Goal: Task Accomplishment & Management: Manage account settings

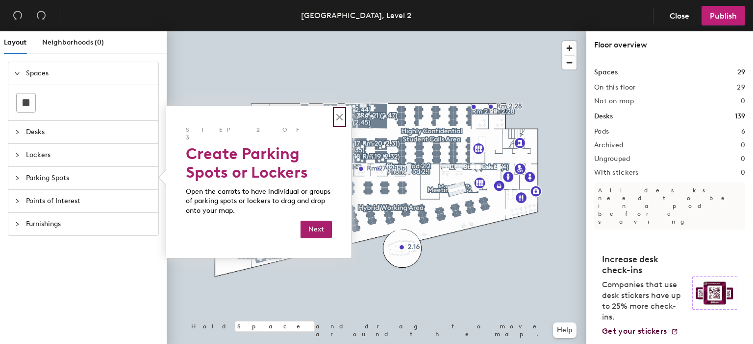
click at [340, 121] on button "×" at bounding box center [339, 117] width 9 height 16
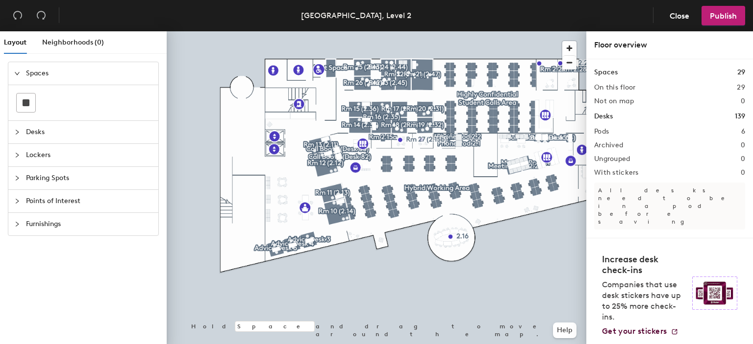
click at [41, 161] on span "Lockers" at bounding box center [89, 155] width 126 height 23
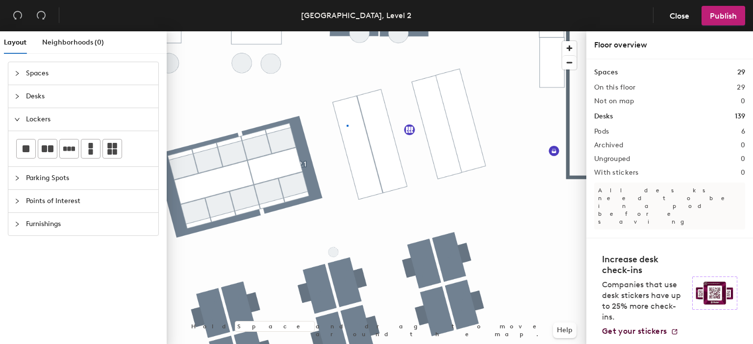
click at [347, 31] on div at bounding box center [376, 31] width 419 height 0
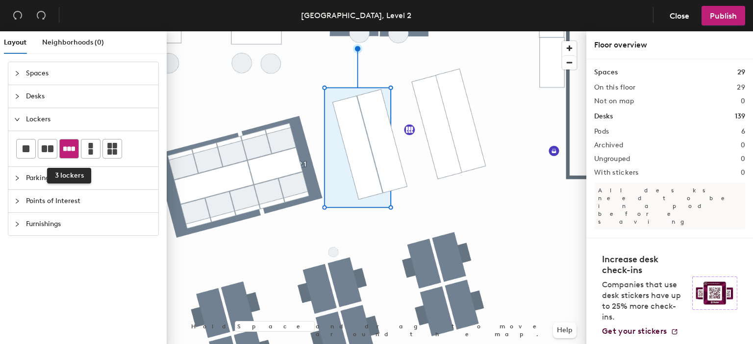
click at [67, 147] on icon at bounding box center [69, 148] width 12 height 4
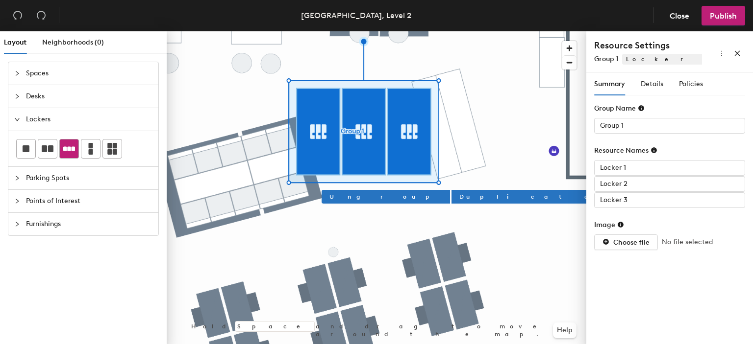
click at [459, 31] on div at bounding box center [376, 31] width 419 height 0
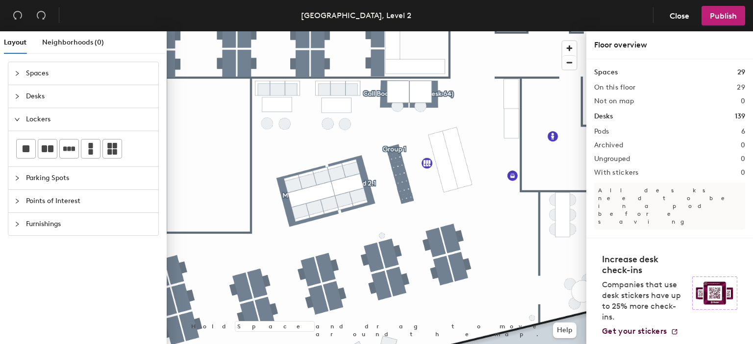
click at [51, 183] on span "Parking Spots" at bounding box center [89, 178] width 126 height 23
click at [55, 91] on span "Desks" at bounding box center [89, 96] width 126 height 23
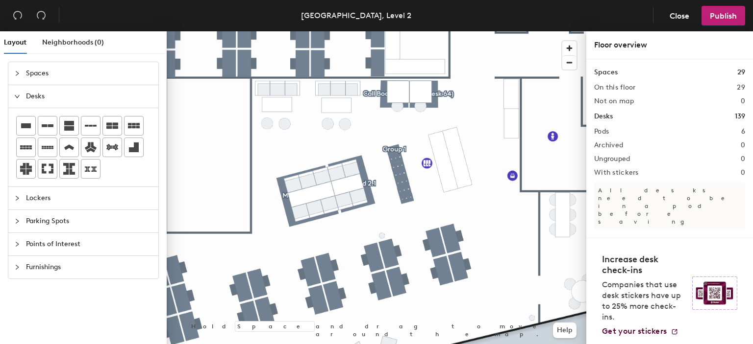
click at [54, 95] on span "Desks" at bounding box center [89, 96] width 126 height 23
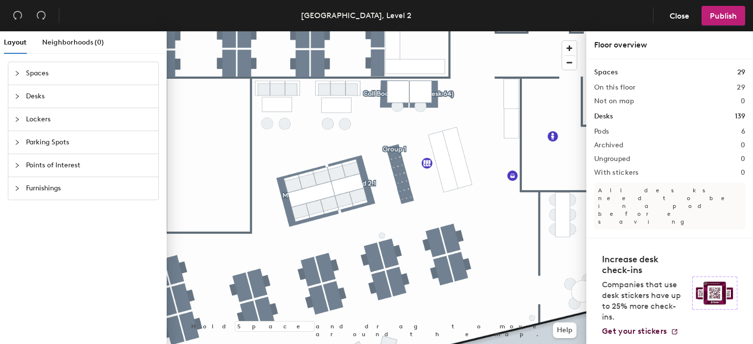
click at [60, 77] on span "Spaces" at bounding box center [89, 73] width 126 height 23
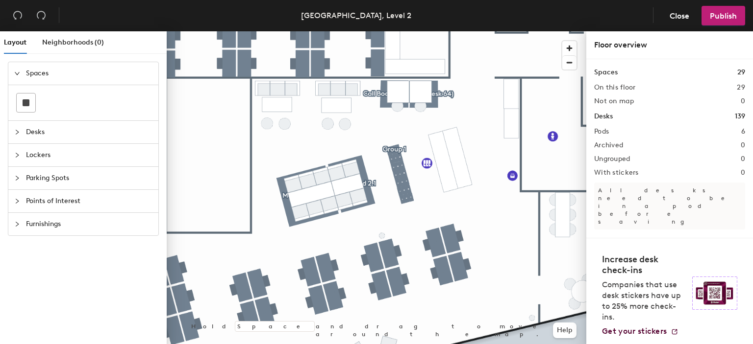
click at [61, 71] on span "Spaces" at bounding box center [89, 73] width 126 height 23
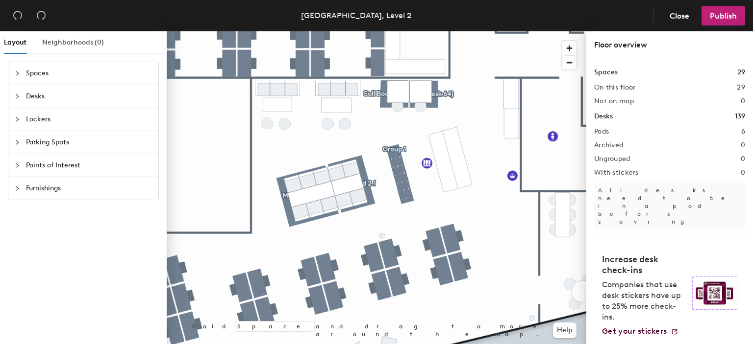
click at [73, 49] on div "Neighborhoods (0)" at bounding box center [73, 42] width 62 height 23
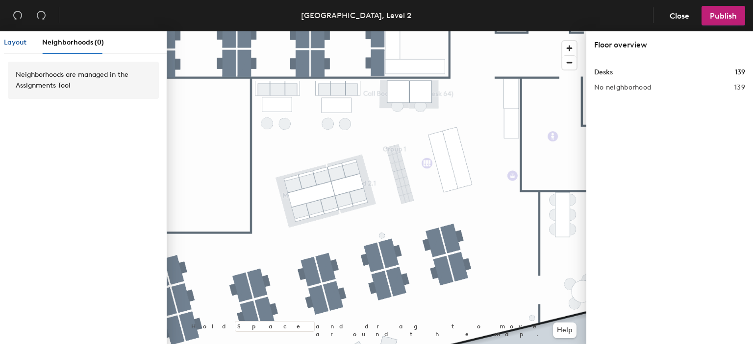
click at [14, 47] on div "Layout" at bounding box center [15, 42] width 23 height 11
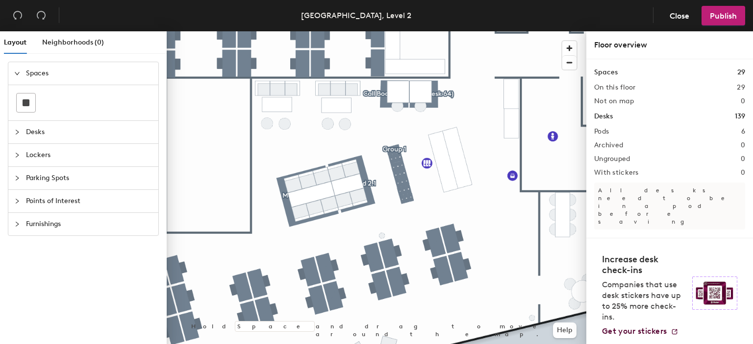
click at [86, 203] on span "Points of Interest" at bounding box center [89, 201] width 126 height 23
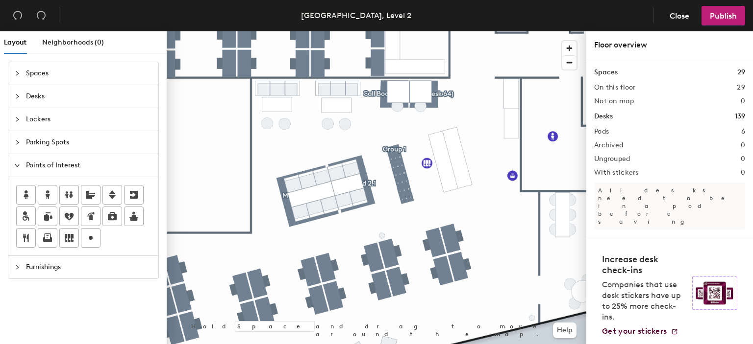
click at [48, 266] on span "Furnishings" at bounding box center [89, 267] width 126 height 23
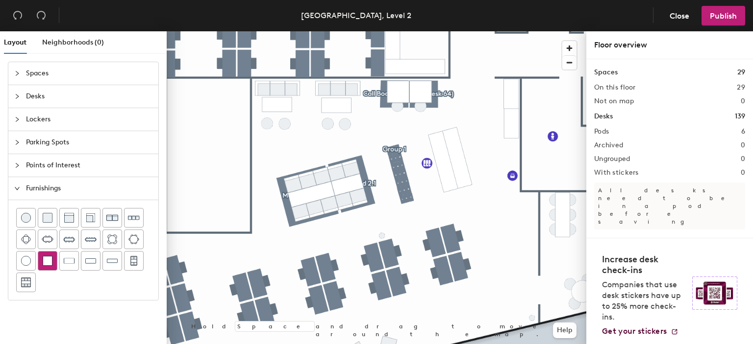
click at [53, 267] on div at bounding box center [47, 261] width 19 height 19
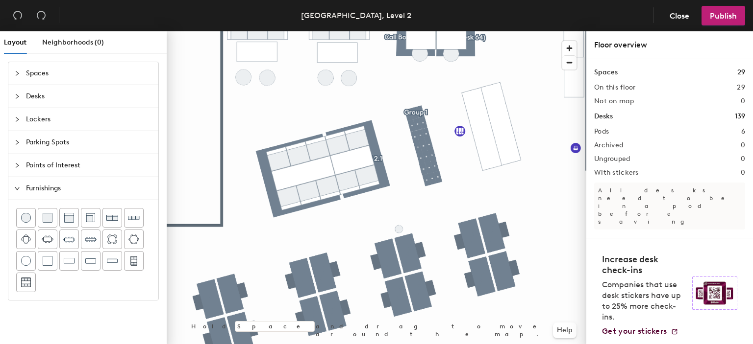
click at [44, 167] on span "Points of Interest" at bounding box center [89, 165] width 126 height 23
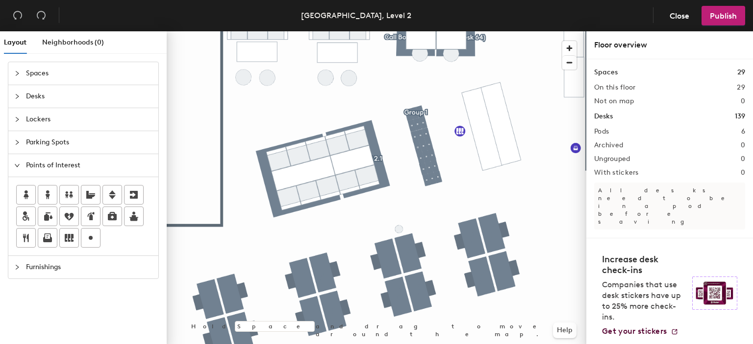
click at [44, 167] on span "Points of Interest" at bounding box center [89, 165] width 126 height 23
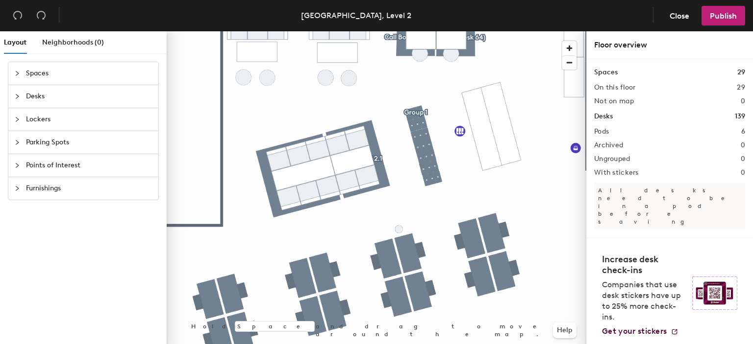
click at [51, 191] on span "Furnishings" at bounding box center [89, 188] width 126 height 23
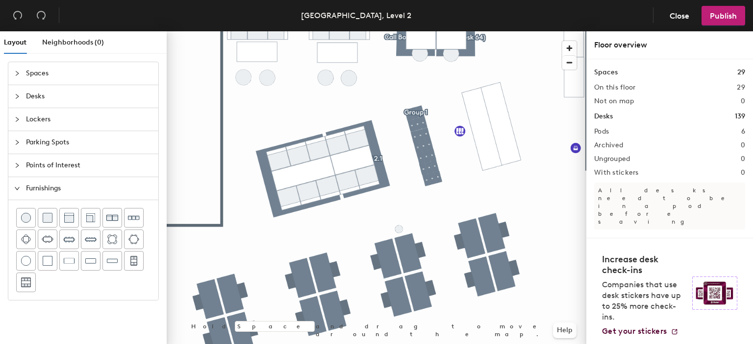
click at [54, 190] on span "Furnishings" at bounding box center [89, 188] width 126 height 23
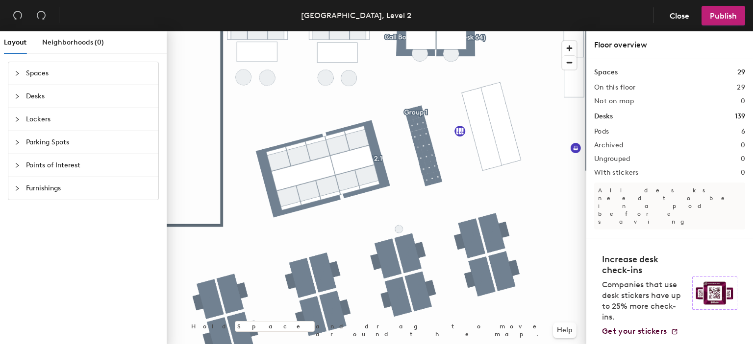
click at [55, 74] on span "Spaces" at bounding box center [89, 73] width 126 height 23
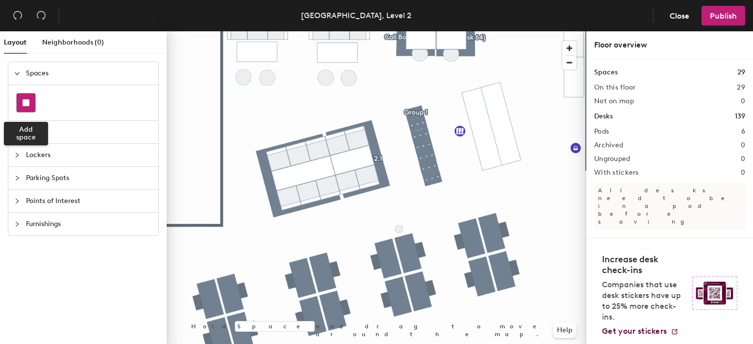
click at [25, 100] on rect at bounding box center [26, 102] width 7 height 7
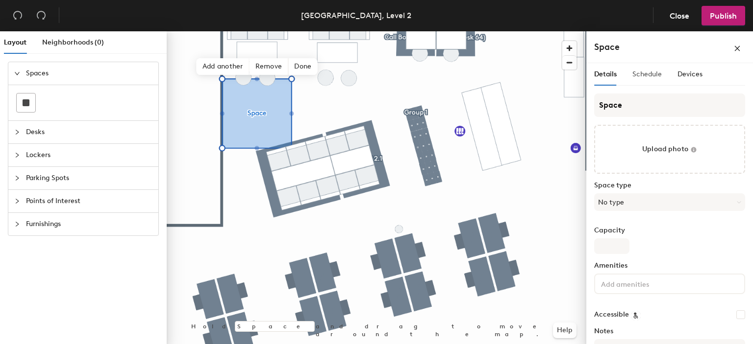
click at [656, 64] on div "Schedule" at bounding box center [646, 74] width 29 height 23
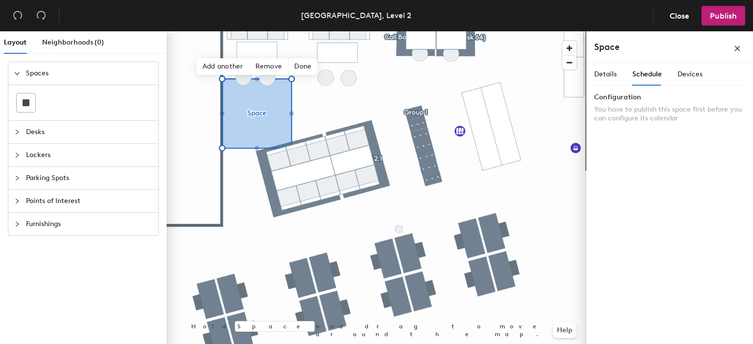
click at [675, 73] on div "Details Schedule Devices" at bounding box center [648, 74] width 108 height 23
click at [680, 75] on span "Devices" at bounding box center [689, 74] width 25 height 8
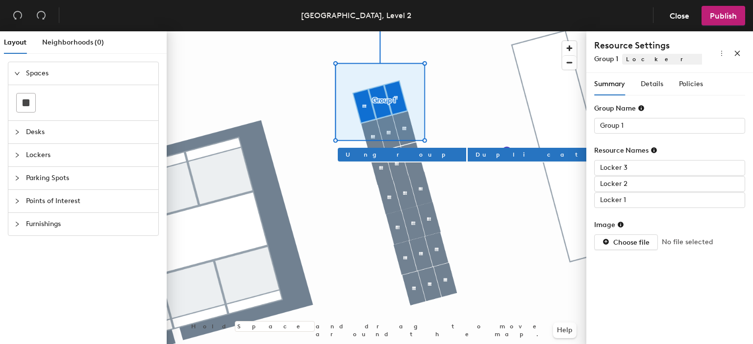
type input "Locker 1"
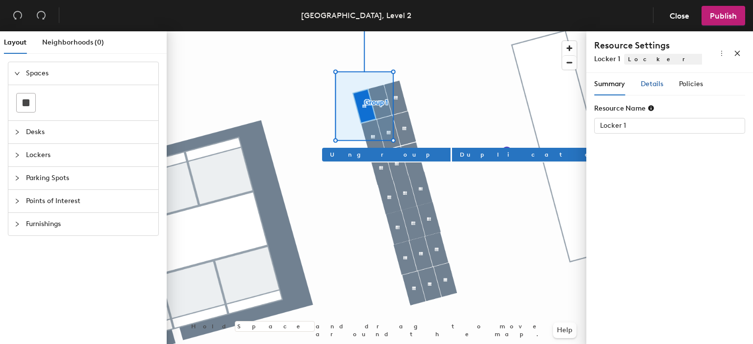
click at [656, 81] on span "Details" at bounding box center [651, 84] width 23 height 8
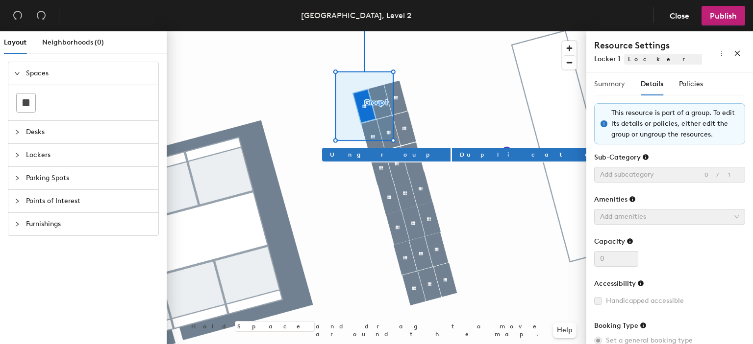
click at [612, 75] on div "Summary" at bounding box center [609, 84] width 31 height 23
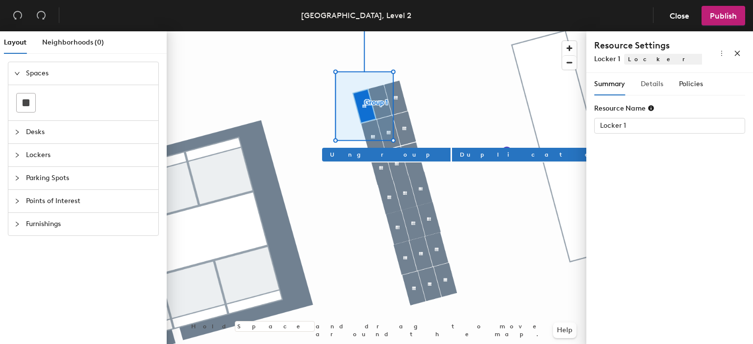
click at [650, 75] on div "Details" at bounding box center [651, 84] width 23 height 23
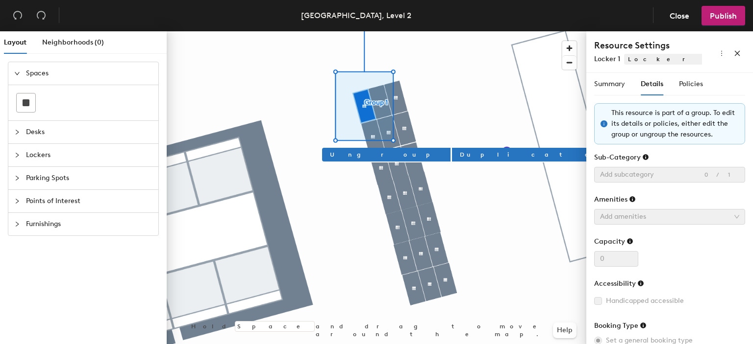
click at [651, 176] on div at bounding box center [664, 175] width 137 height 14
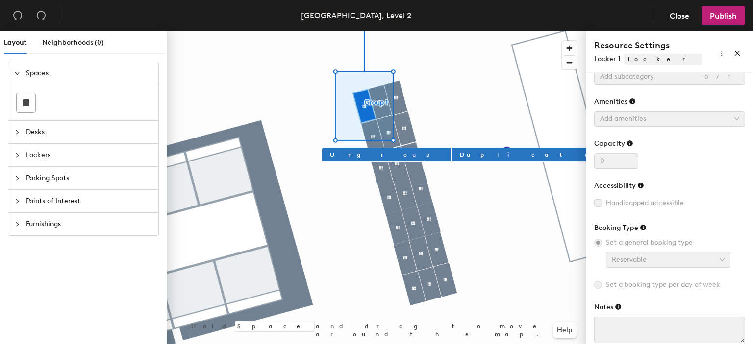
scroll to position [112, 0]
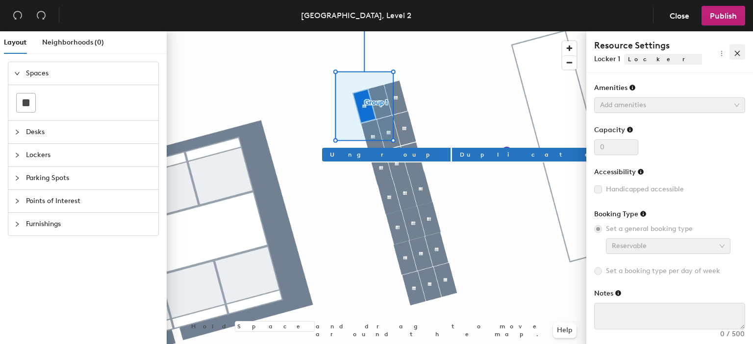
click at [739, 50] on icon "close" at bounding box center [736, 53] width 7 height 7
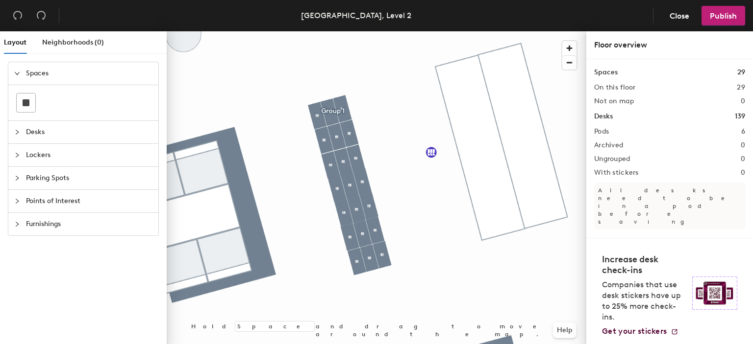
click at [49, 127] on span "Desks" at bounding box center [89, 132] width 126 height 23
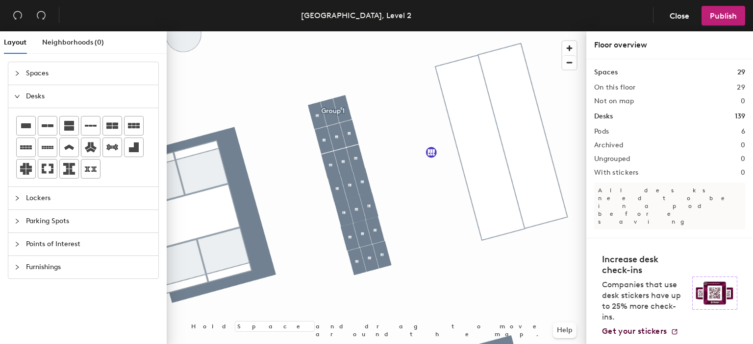
click at [54, 100] on span "Desks" at bounding box center [89, 96] width 126 height 23
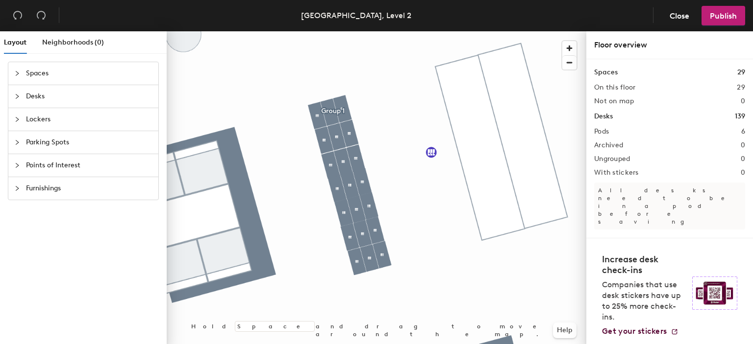
click at [54, 115] on span "Lockers" at bounding box center [89, 119] width 126 height 23
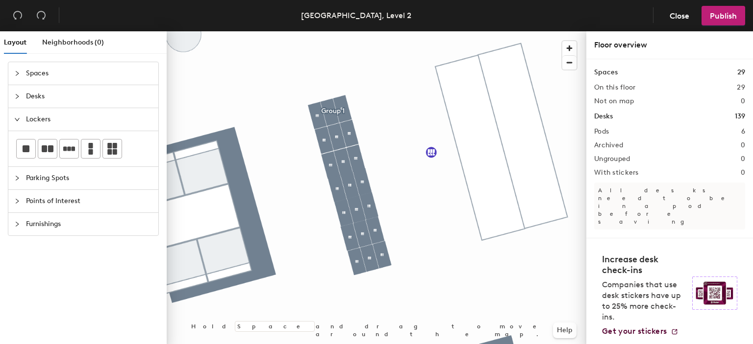
click at [54, 115] on span "Lockers" at bounding box center [89, 119] width 126 height 23
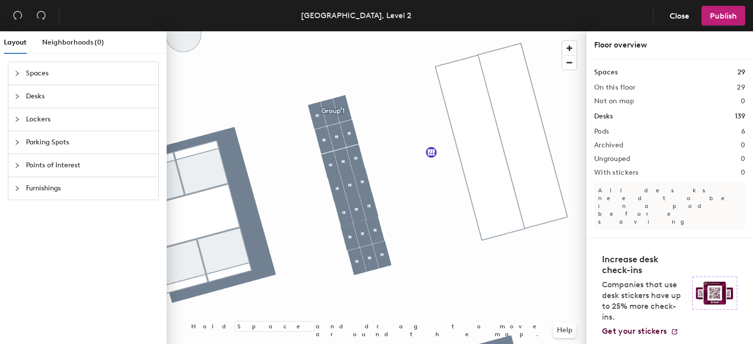
click at [59, 143] on span "Parking Spots" at bounding box center [89, 142] width 126 height 23
click at [67, 158] on span "Points of Interest" at bounding box center [89, 165] width 126 height 23
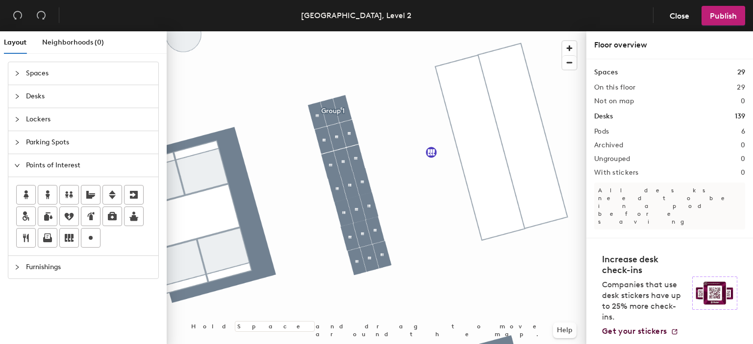
click at [46, 262] on span "Furnishings" at bounding box center [89, 267] width 126 height 23
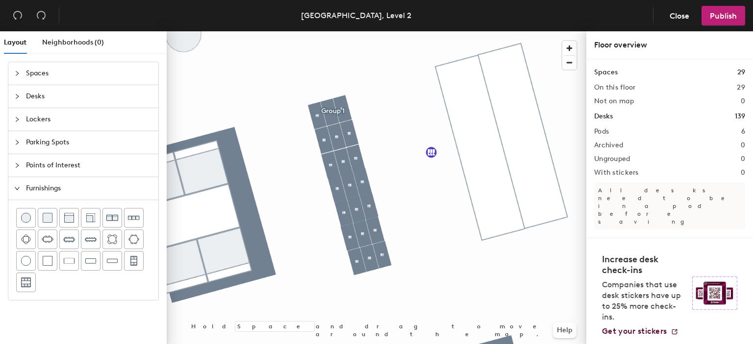
click at [47, 71] on span "Spaces" at bounding box center [89, 73] width 126 height 23
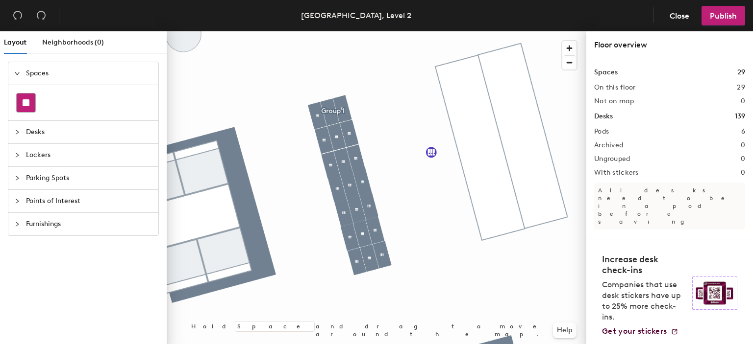
click at [27, 106] on div at bounding box center [26, 103] width 19 height 19
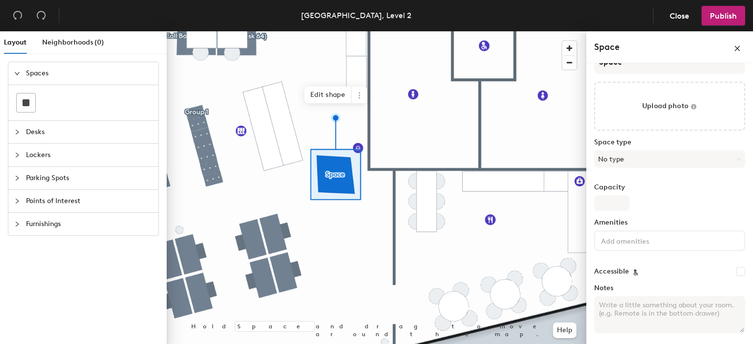
scroll to position [0, 0]
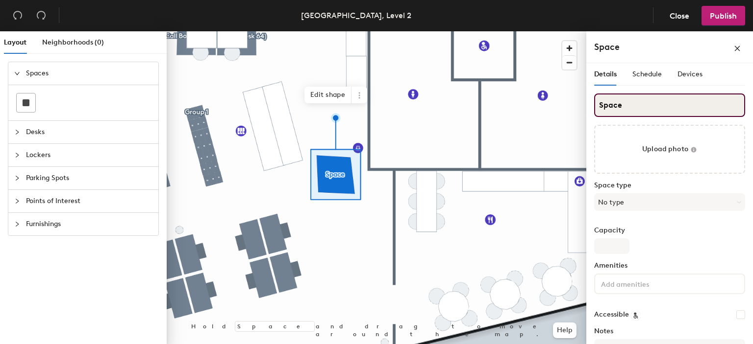
click at [633, 100] on input "Space" at bounding box center [669, 106] width 151 height 24
click at [581, 102] on div "Layout Neighborhoods (0) Spaces Desks Lockers Parking Spots Points of Interest …" at bounding box center [376, 189] width 753 height 317
type input "Testing"
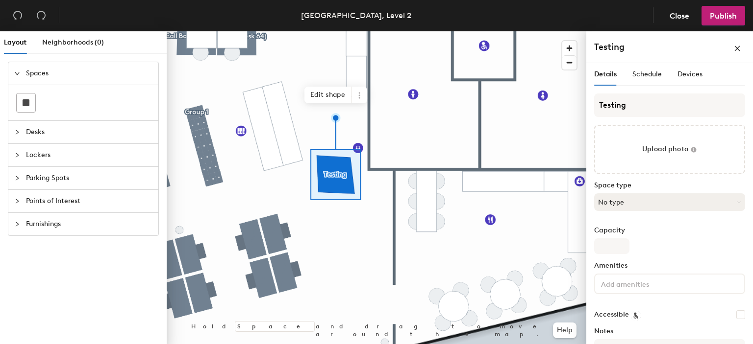
click at [643, 199] on button "No type" at bounding box center [669, 203] width 151 height 18
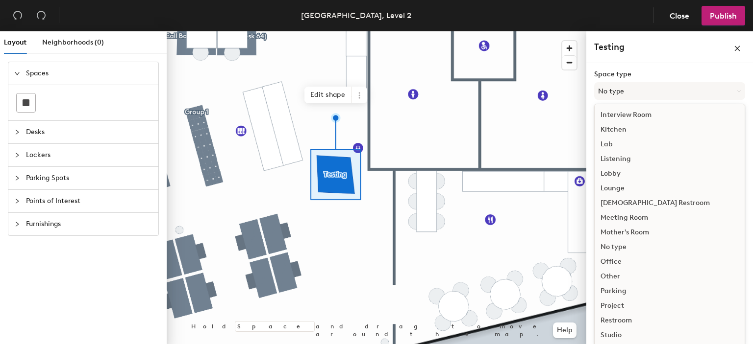
scroll to position [219, 0]
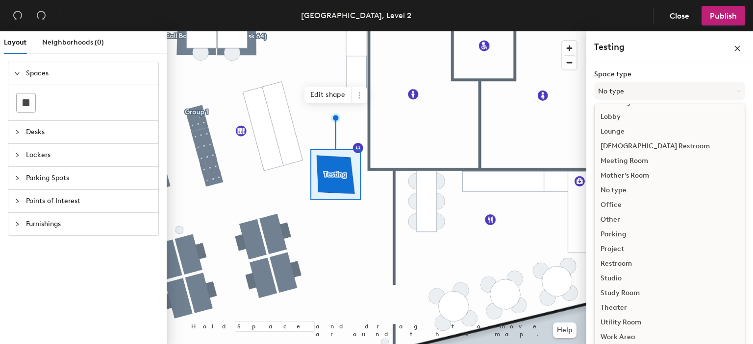
click at [619, 237] on div "Parking" at bounding box center [669, 234] width 150 height 15
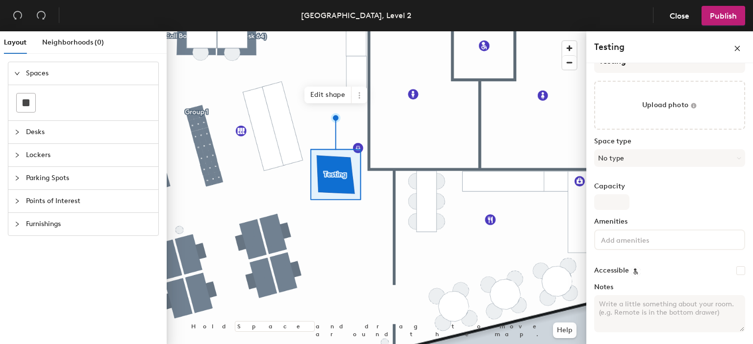
scroll to position [43, 0]
click at [612, 199] on input "Capacity" at bounding box center [611, 203] width 35 height 16
type input "1"
click at [654, 193] on div "Capacity 1" at bounding box center [669, 197] width 151 height 27
click at [642, 237] on input at bounding box center [643, 241] width 88 height 12
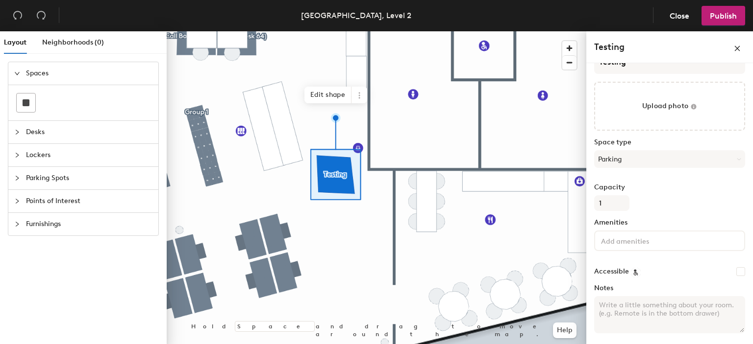
click at [668, 207] on div "Capacity 1" at bounding box center [669, 197] width 151 height 27
click at [721, 25] on header "Kings Gate, Level 2 Close Publish" at bounding box center [376, 15] width 753 height 31
click at [726, 15] on span "Publish" at bounding box center [722, 15] width 27 height 9
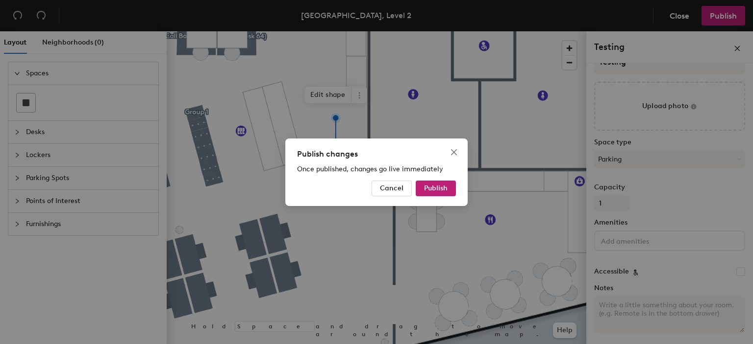
click at [444, 178] on div "Publish changes Once published, changes go live immediately Cancel Publish" at bounding box center [376, 173] width 182 height 68
click at [441, 182] on button "Publish" at bounding box center [435, 189] width 40 height 16
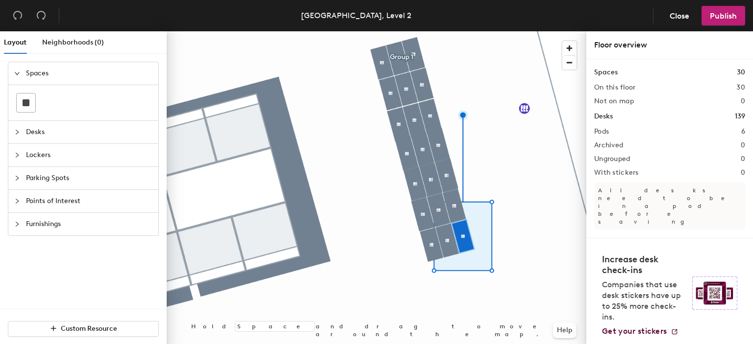
click at [429, 31] on div at bounding box center [376, 31] width 419 height 0
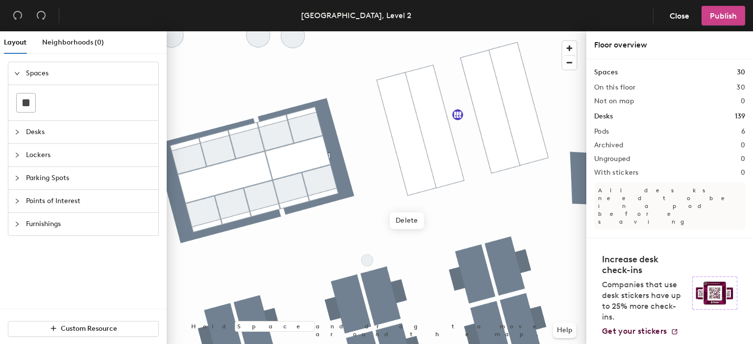
click at [714, 13] on span "Publish" at bounding box center [722, 15] width 27 height 9
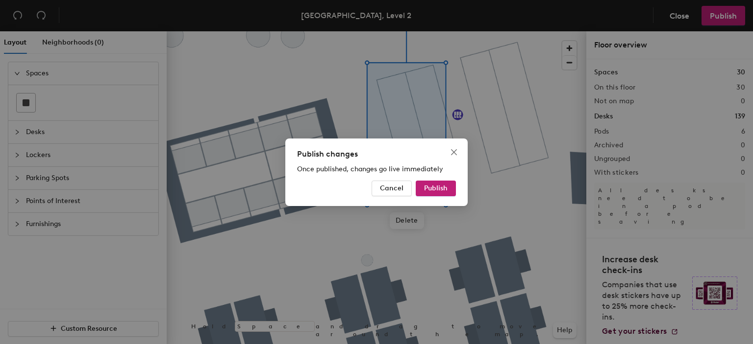
click at [429, 196] on div "Publish changes Once published, changes go live immediately Cancel Publish" at bounding box center [376, 173] width 182 height 68
click at [432, 188] on span "Publish" at bounding box center [436, 188] width 24 height 8
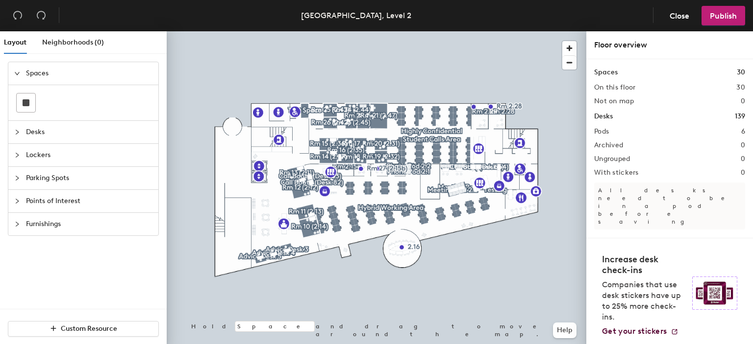
click at [51, 167] on span "Parking Spots" at bounding box center [89, 178] width 126 height 23
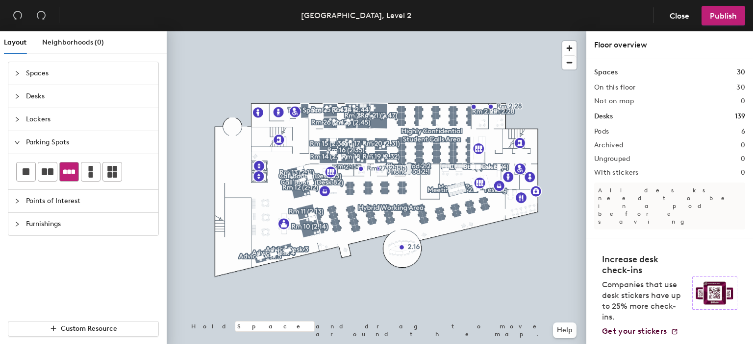
click at [71, 173] on icon at bounding box center [69, 172] width 12 height 12
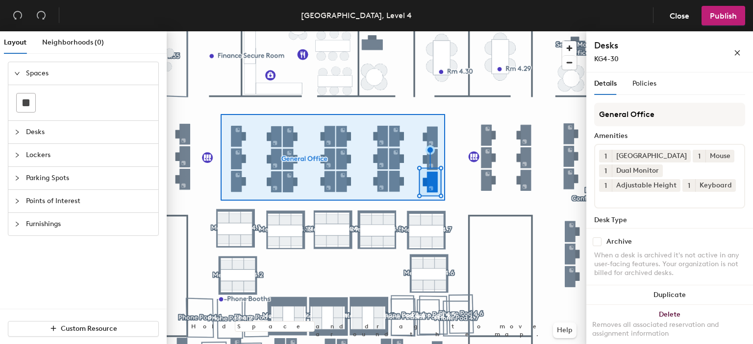
click at [221, 31] on div at bounding box center [376, 31] width 419 height 0
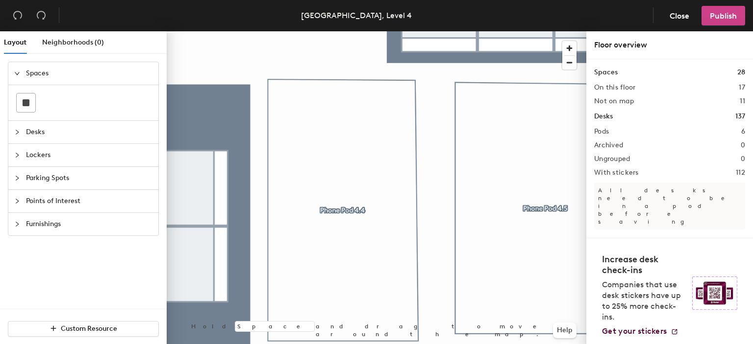
click at [707, 16] on button "Publish" at bounding box center [723, 16] width 44 height 20
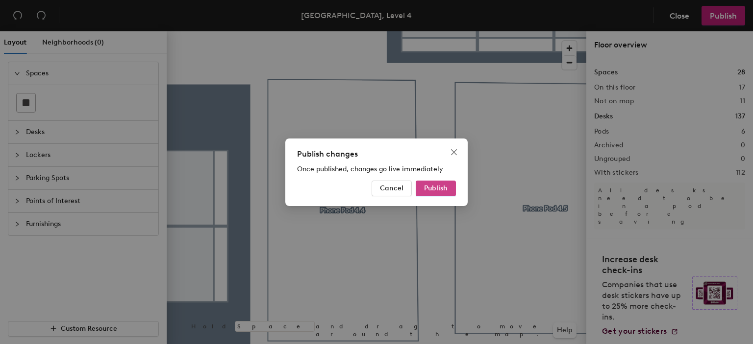
click at [433, 195] on button "Publish" at bounding box center [435, 189] width 40 height 16
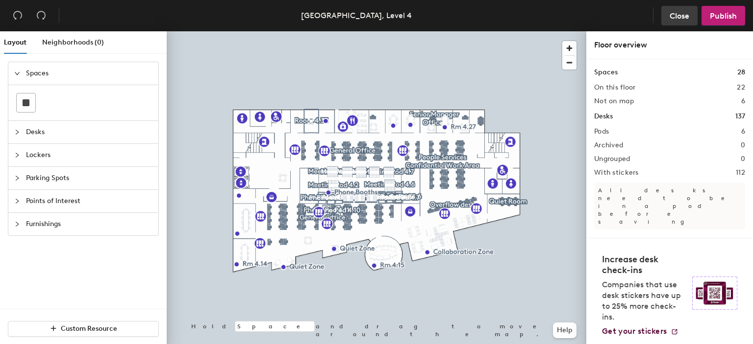
click at [683, 11] on span "Close" at bounding box center [679, 15] width 20 height 9
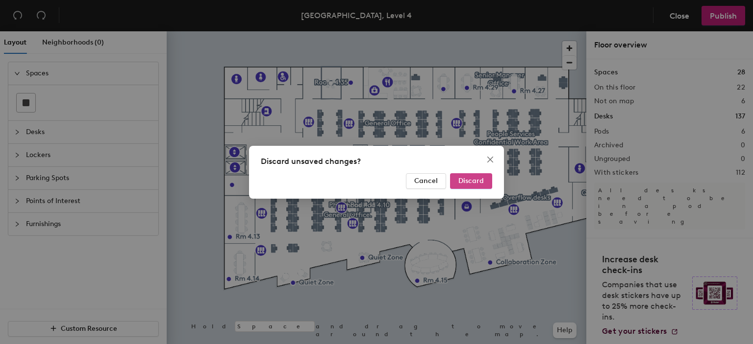
click at [483, 180] on span "Discard" at bounding box center [470, 181] width 25 height 8
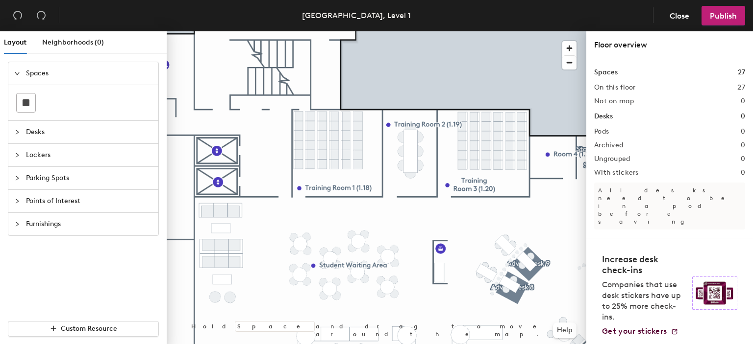
click at [52, 156] on span "Lockers" at bounding box center [89, 155] width 126 height 23
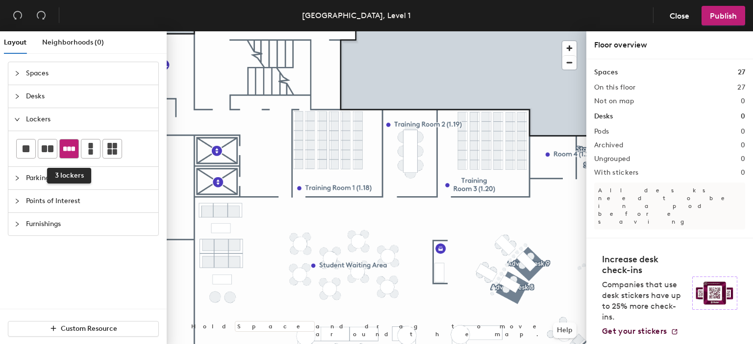
click at [71, 148] on icon at bounding box center [69, 148] width 12 height 4
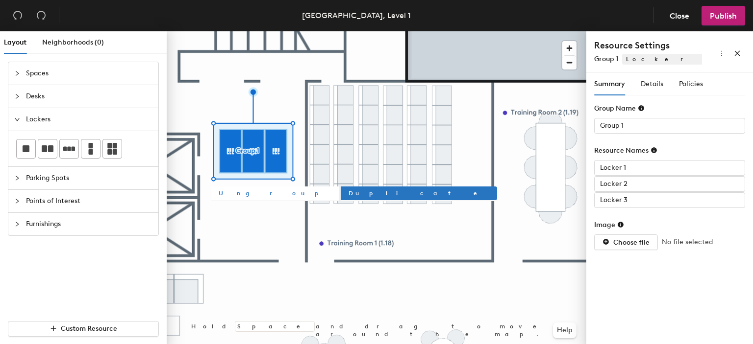
click at [228, 188] on button "Ungroup" at bounding box center [275, 194] width 128 height 14
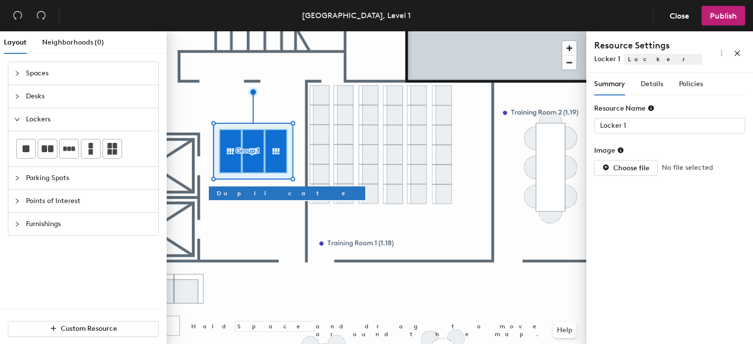
click at [253, 31] on div at bounding box center [376, 31] width 419 height 0
type input "Locker 3"
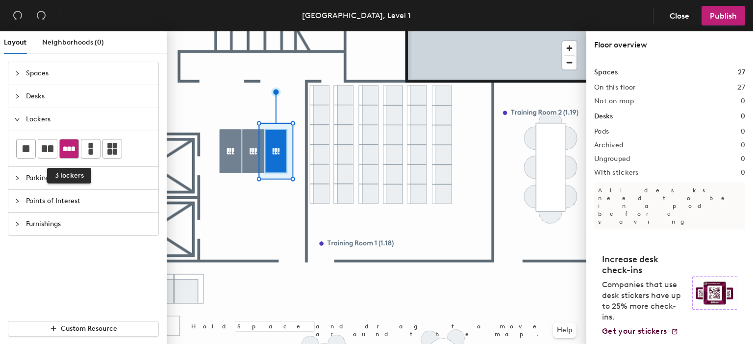
click at [71, 147] on icon at bounding box center [69, 149] width 12 height 12
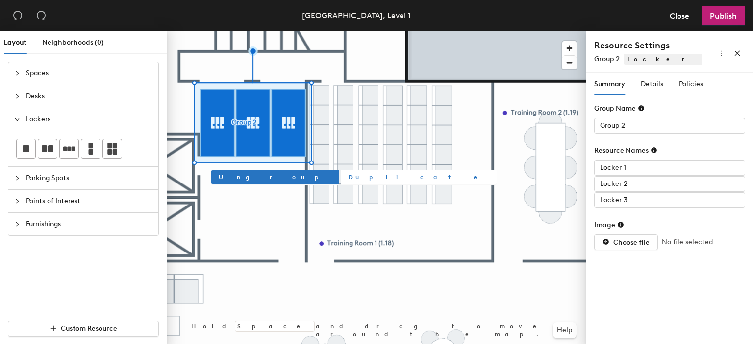
click at [348, 174] on span "Duplicate" at bounding box center [418, 177] width 141 height 9
type input "Group 4"
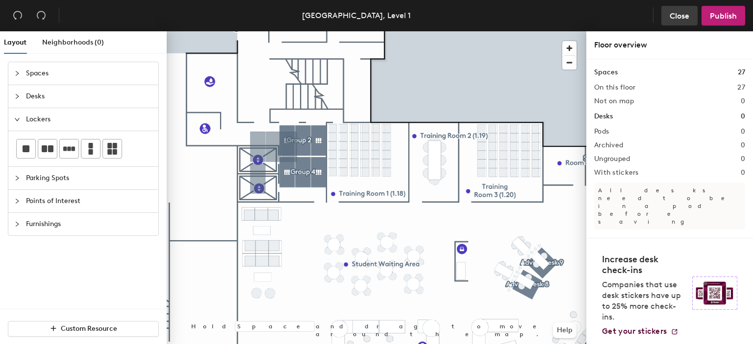
click at [691, 15] on button "Close" at bounding box center [679, 16] width 36 height 20
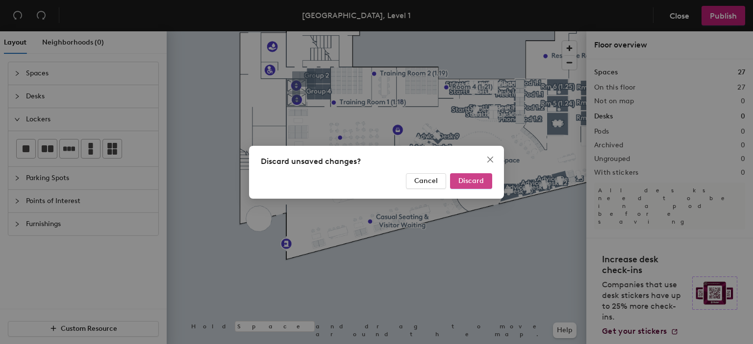
click at [473, 185] on button "Discard" at bounding box center [471, 181] width 42 height 16
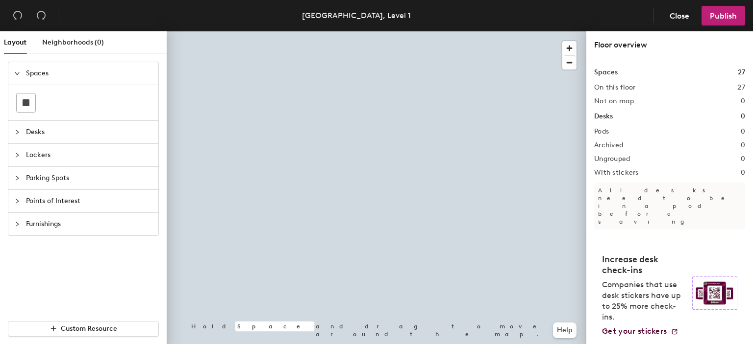
click at [52, 148] on span "Lockers" at bounding box center [89, 155] width 126 height 23
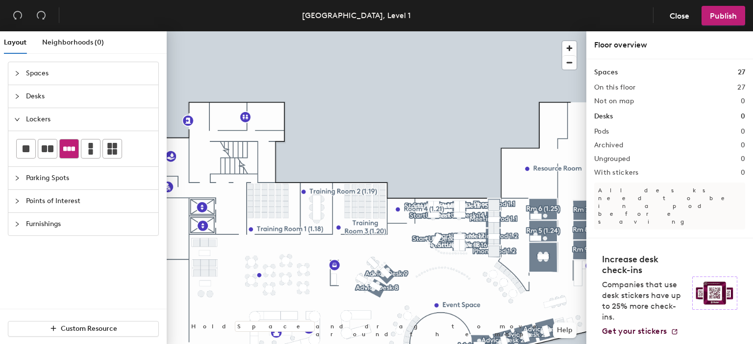
click at [72, 152] on icon at bounding box center [69, 149] width 12 height 12
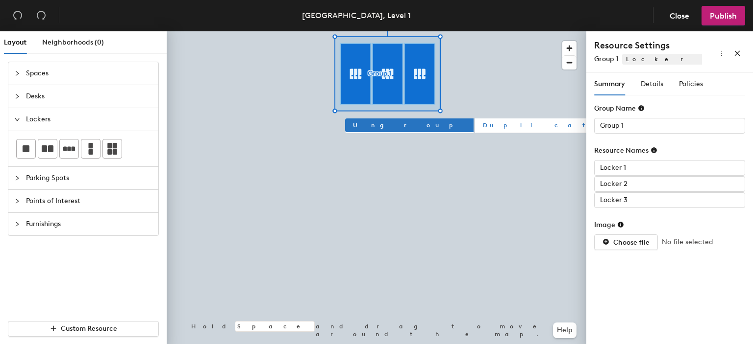
click at [483, 123] on span "Duplicate" at bounding box center [553, 125] width 141 height 9
type input "Group 3"
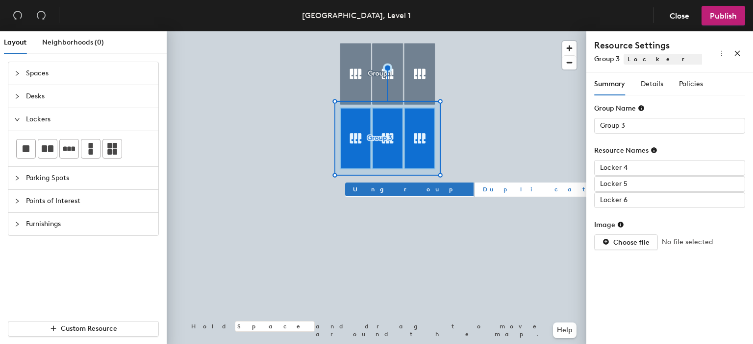
click at [483, 191] on span "Duplicate" at bounding box center [553, 189] width 141 height 9
type input "Group 4"
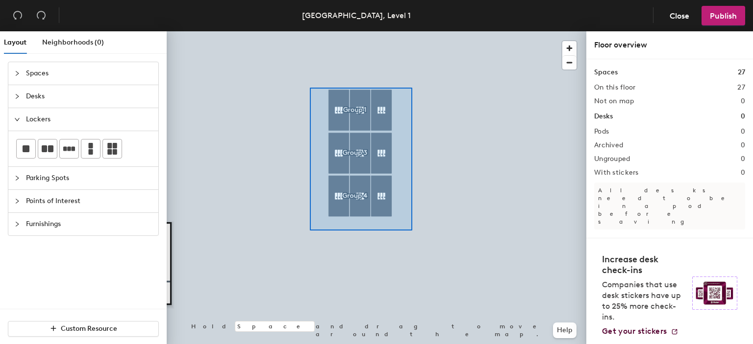
click at [306, 31] on div at bounding box center [376, 31] width 419 height 0
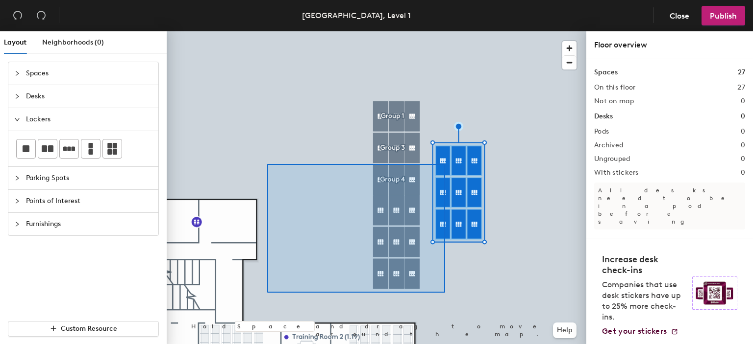
click at [267, 31] on div at bounding box center [376, 31] width 419 height 0
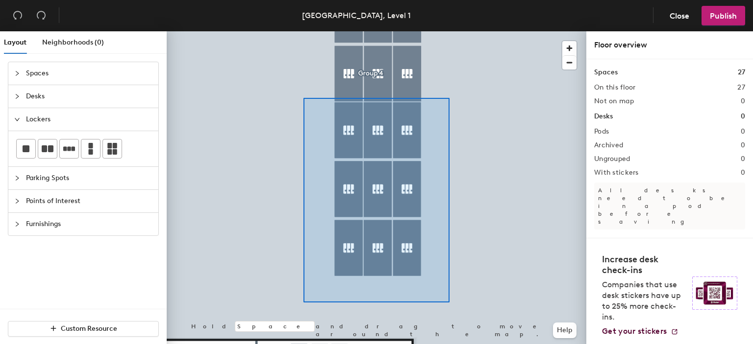
click at [296, 31] on div at bounding box center [376, 31] width 419 height 0
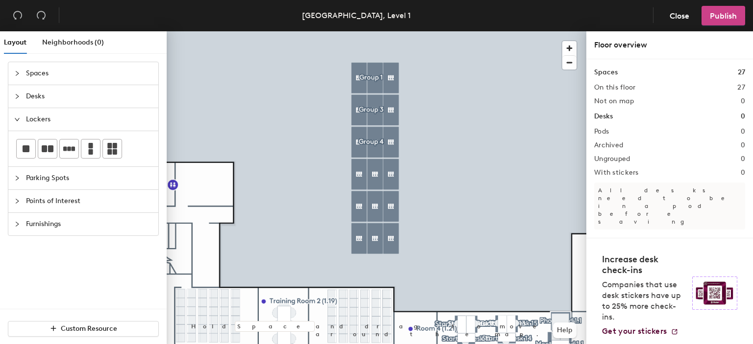
click at [729, 16] on span "Publish" at bounding box center [722, 15] width 27 height 9
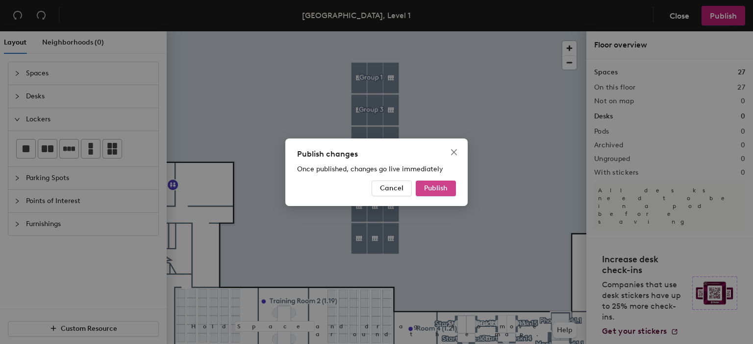
click at [453, 187] on button "Publish" at bounding box center [435, 189] width 40 height 16
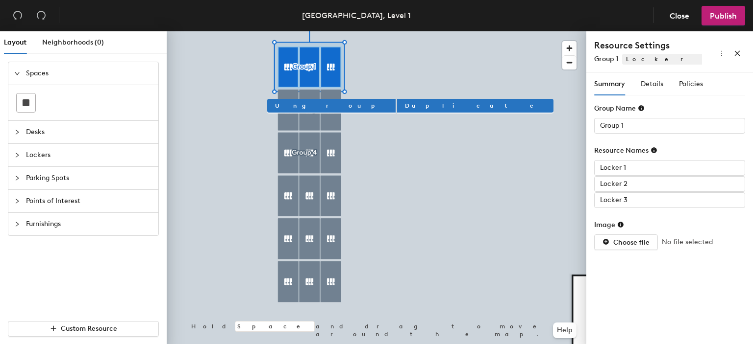
type input "Locker 3"
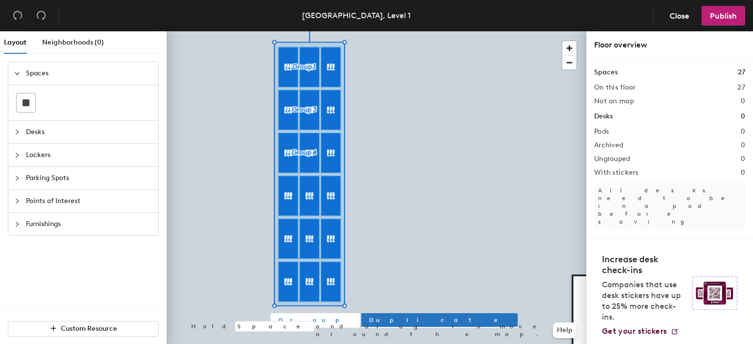
click at [292, 319] on span "Group" at bounding box center [314, 320] width 73 height 9
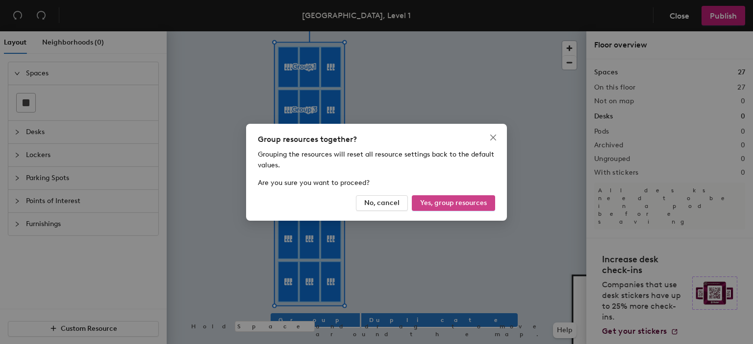
click at [445, 204] on span "Yes, group resources" at bounding box center [453, 203] width 67 height 8
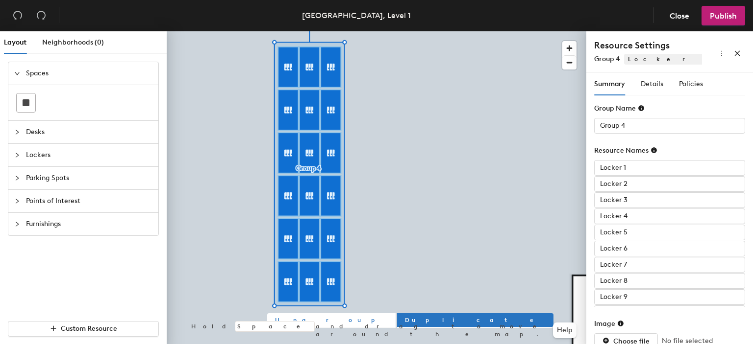
click at [302, 319] on button "Ungroup" at bounding box center [331, 321] width 128 height 14
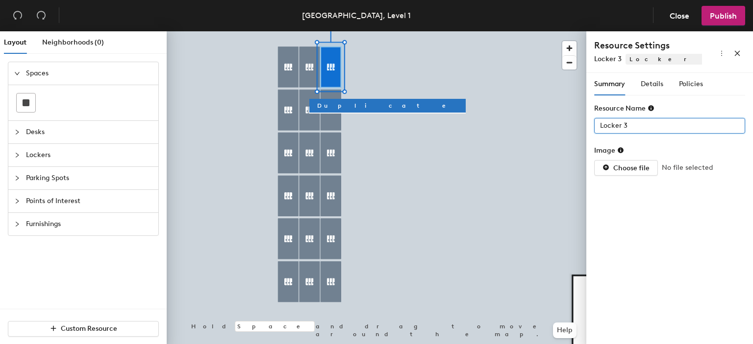
click at [644, 126] on input "Locker 3" at bounding box center [669, 126] width 151 height 16
click at [645, 127] on input "Locker 3" at bounding box center [669, 126] width 151 height 16
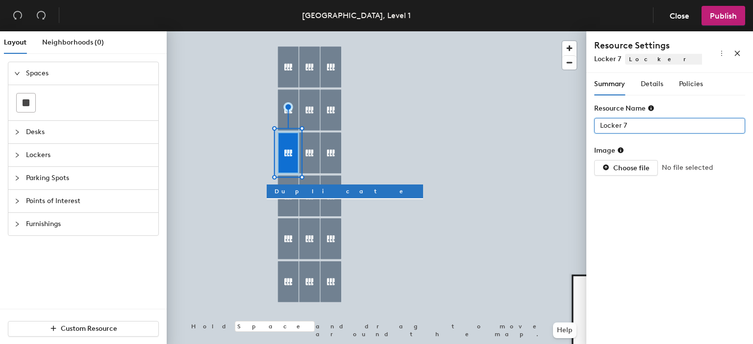
click at [598, 121] on input "Locker 7" at bounding box center [669, 126] width 151 height 16
click at [585, 124] on div "Layout Neighborhoods (0) Spaces Desks Lockers Parking Spots Points of Interest …" at bounding box center [376, 189] width 753 height 317
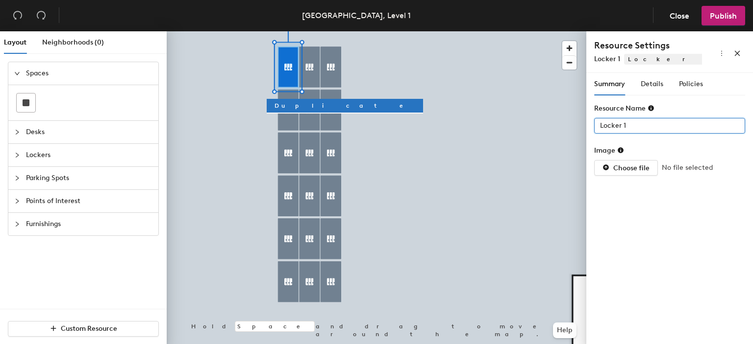
click at [600, 124] on input "Locker 1" at bounding box center [669, 126] width 151 height 16
click at [599, 125] on input "Locker 1" at bounding box center [669, 126] width 151 height 16
paste input "L1 -"
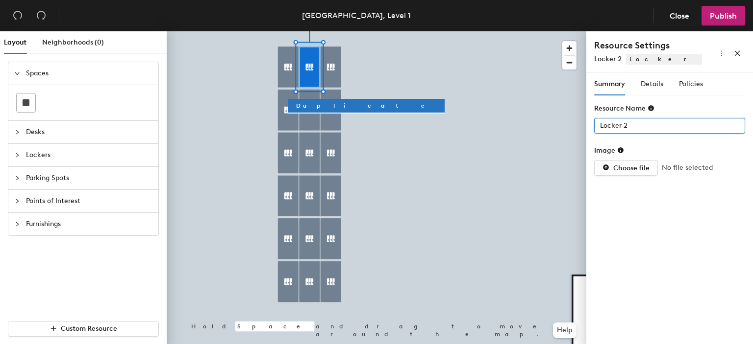
click at [599, 124] on input "Locker 2" at bounding box center [669, 126] width 151 height 16
paste input "1 -"
click at [603, 127] on input "Locker 2" at bounding box center [669, 126] width 151 height 16
paste input "L1 -"
click at [328, 31] on div at bounding box center [376, 31] width 419 height 0
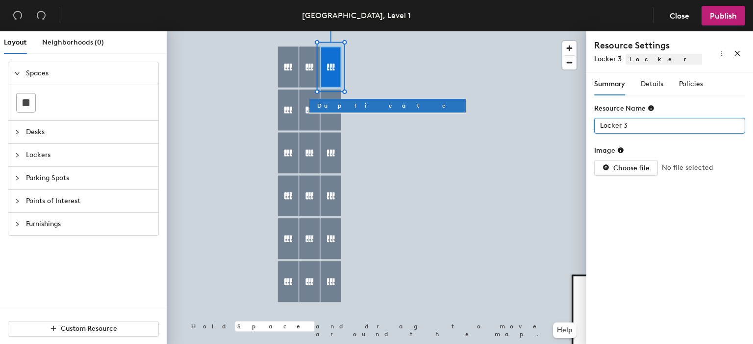
click at [601, 127] on input "Locker 3" at bounding box center [669, 126] width 151 height 16
click at [599, 123] on input "Locker 3" at bounding box center [669, 126] width 151 height 16
paste input "L1 -"
type input "L1 - Locker 3"
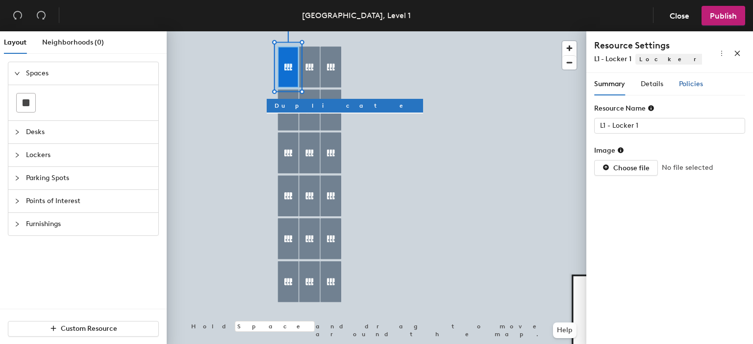
click at [692, 80] on span "Policies" at bounding box center [691, 84] width 24 height 8
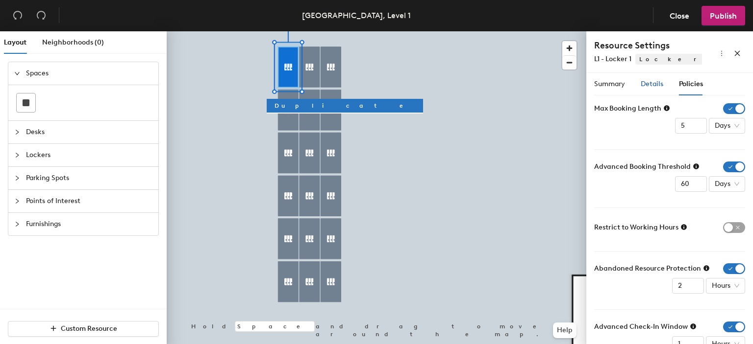
click at [656, 84] on span "Details" at bounding box center [651, 84] width 23 height 8
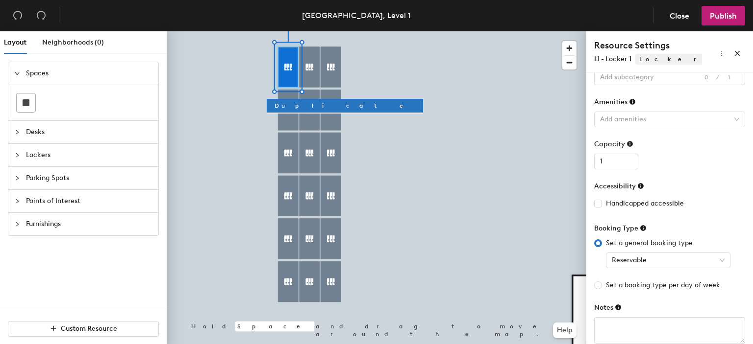
scroll to position [63, 0]
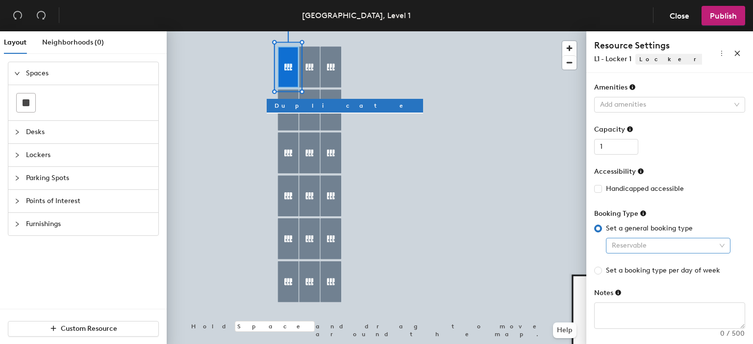
click at [656, 241] on span "Reservable" at bounding box center [667, 246] width 113 height 15
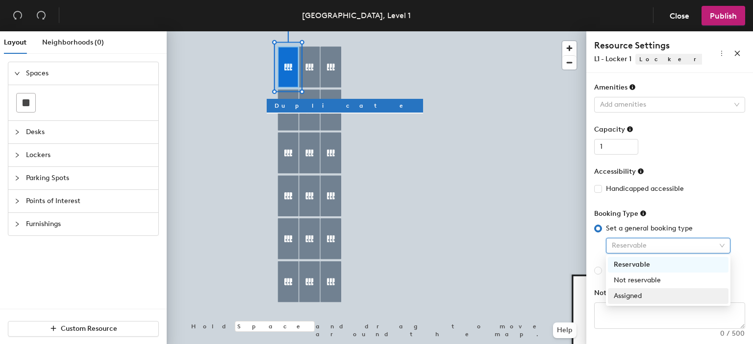
click at [650, 297] on div "Assigned" at bounding box center [667, 296] width 109 height 11
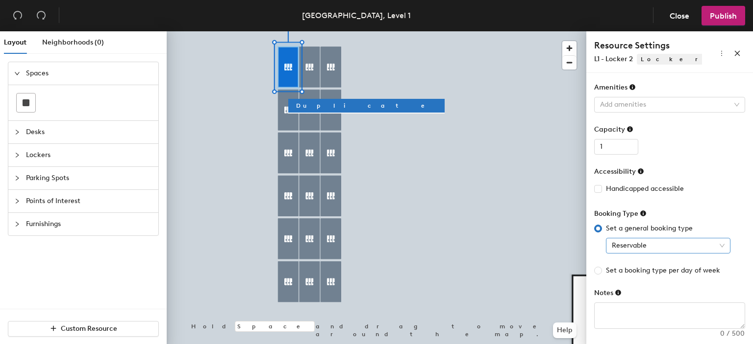
click at [631, 245] on span "Reservable" at bounding box center [667, 246] width 113 height 15
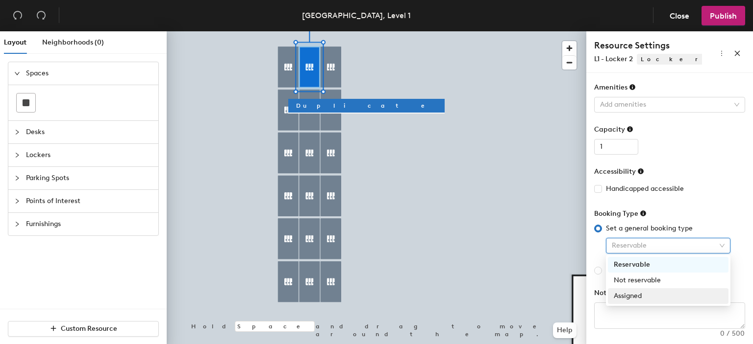
click at [629, 293] on div "Assigned" at bounding box center [667, 296] width 109 height 11
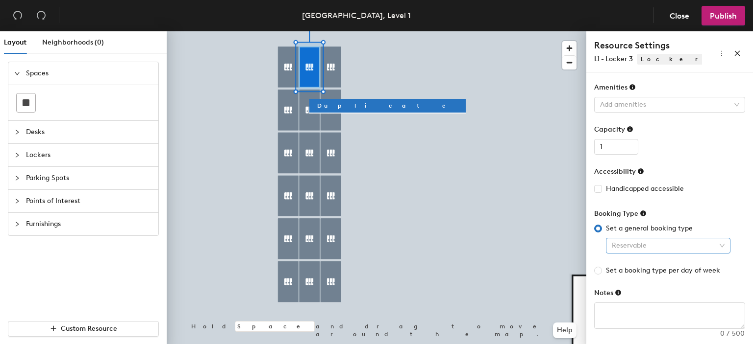
click at [645, 241] on span "Reservable" at bounding box center [667, 246] width 113 height 15
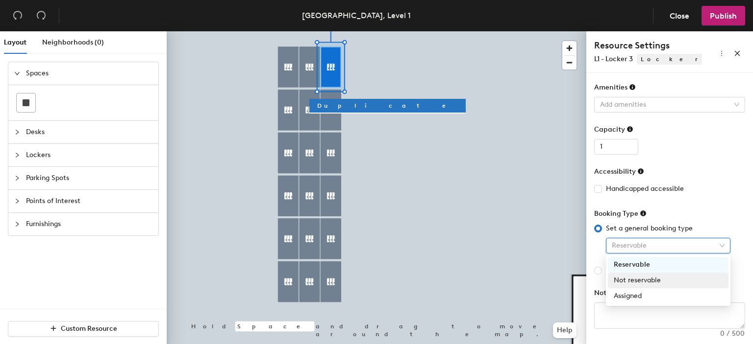
click at [636, 290] on div "Assigned" at bounding box center [667, 297] width 121 height 16
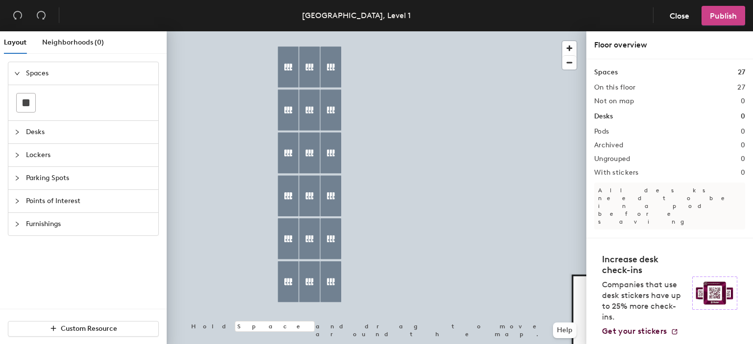
click at [719, 25] on button "Publish" at bounding box center [723, 16] width 44 height 20
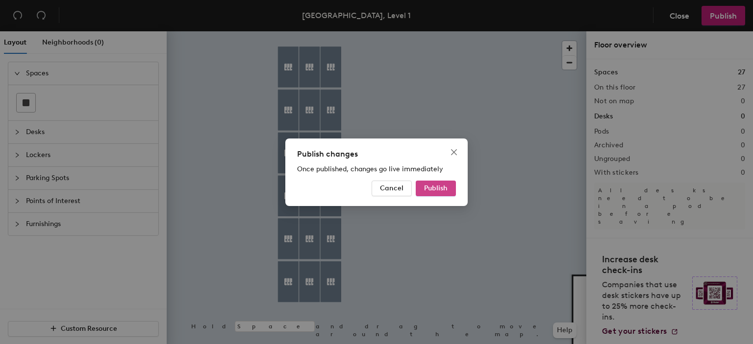
click at [436, 181] on button "Publish" at bounding box center [435, 189] width 40 height 16
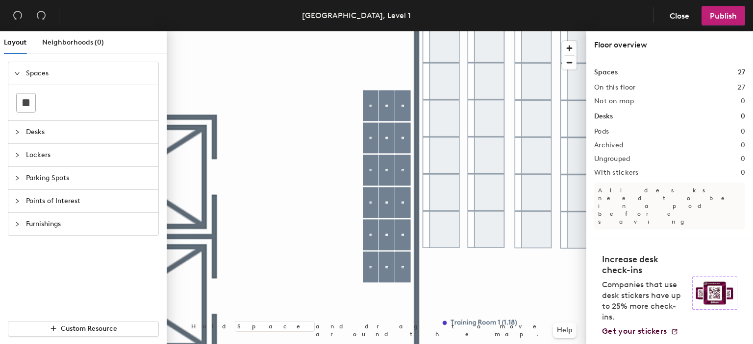
click at [402, 31] on div at bounding box center [376, 31] width 419 height 0
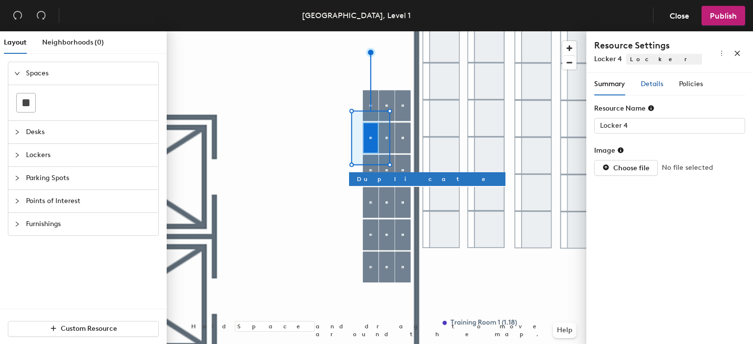
click at [646, 82] on span "Details" at bounding box center [651, 84] width 23 height 8
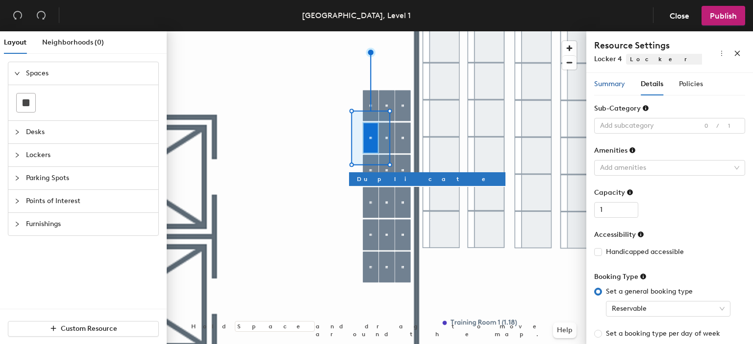
click at [607, 84] on span "Summary" at bounding box center [609, 84] width 31 height 8
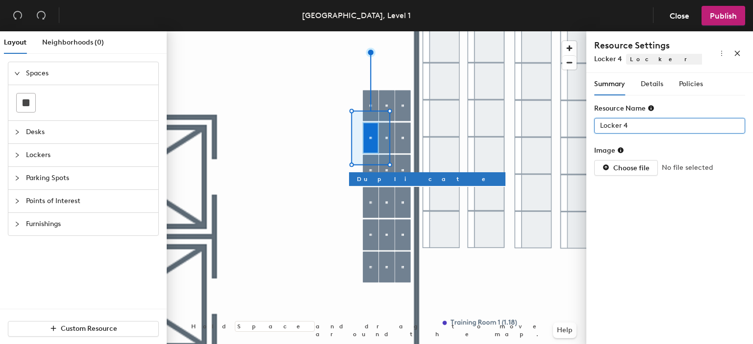
click at [595, 124] on input "Locker 4" at bounding box center [669, 126] width 151 height 16
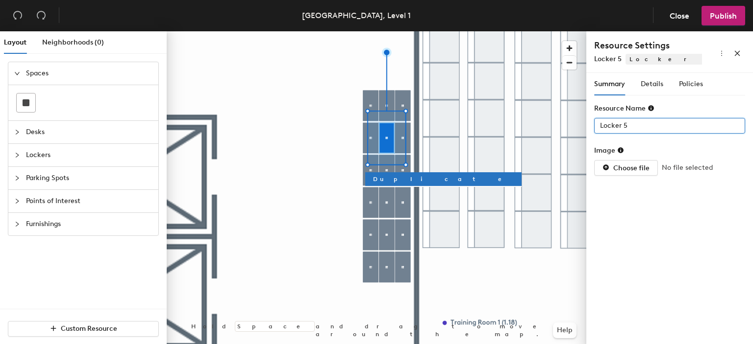
click at [600, 123] on input "Locker 5" at bounding box center [669, 126] width 151 height 16
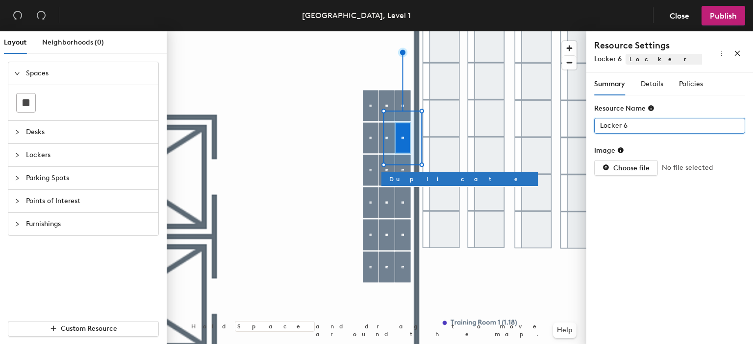
click at [598, 125] on input "Locker 6" at bounding box center [669, 126] width 151 height 16
type input "L1 - Locker 6"
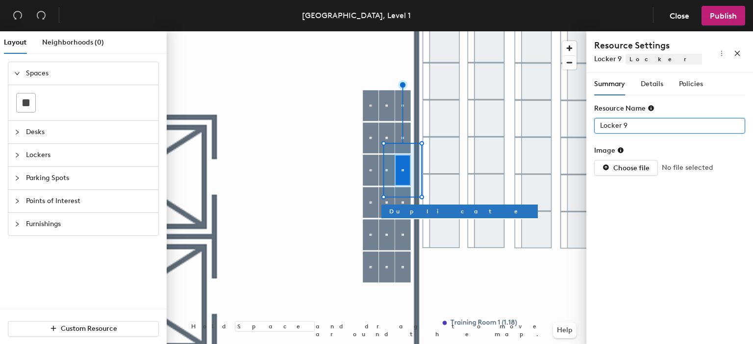
click at [598, 123] on input "Locker 9" at bounding box center [669, 126] width 151 height 16
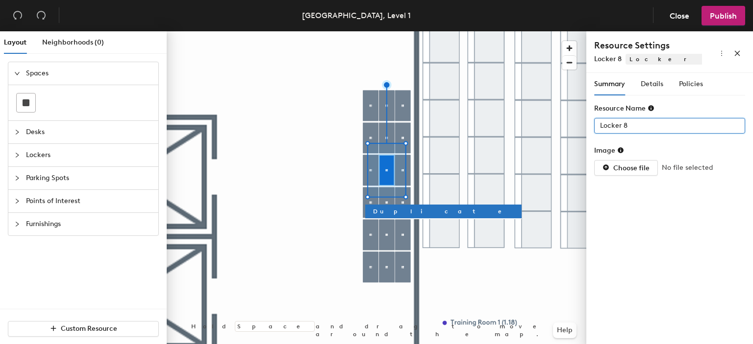
click at [599, 120] on input "Locker 8" at bounding box center [669, 126] width 151 height 16
click at [600, 123] on input "Locker 8" at bounding box center [669, 126] width 151 height 16
type input "L1 - Locker 8"
click at [650, 86] on span "Details" at bounding box center [651, 84] width 23 height 8
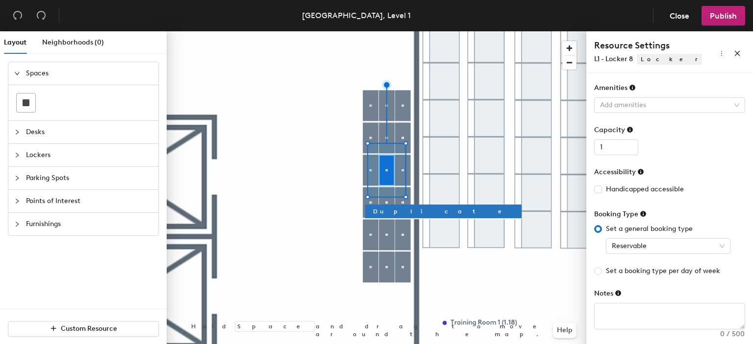
scroll to position [63, 0]
click at [641, 245] on span "Reservable" at bounding box center [667, 246] width 113 height 15
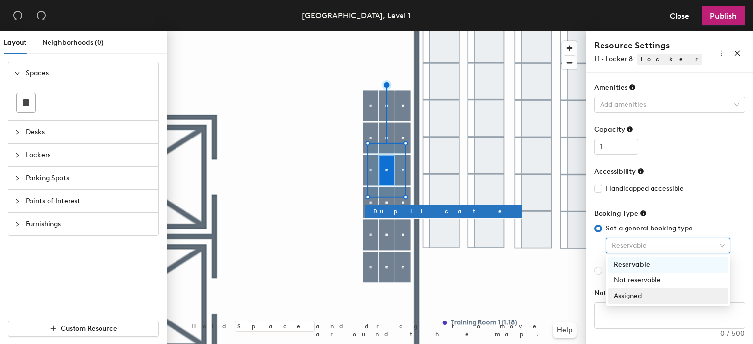
click at [631, 296] on div "Assigned" at bounding box center [667, 296] width 109 height 11
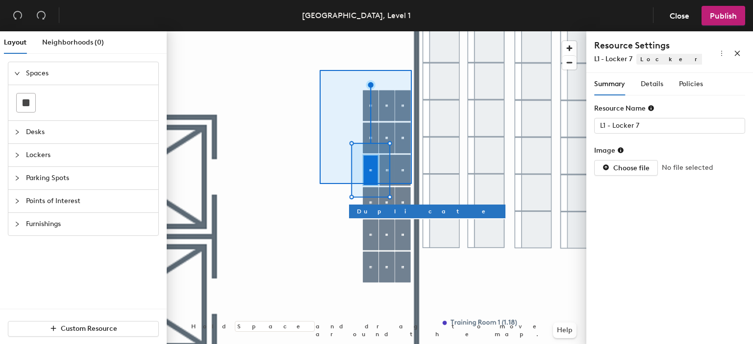
click at [319, 31] on div at bounding box center [376, 31] width 419 height 0
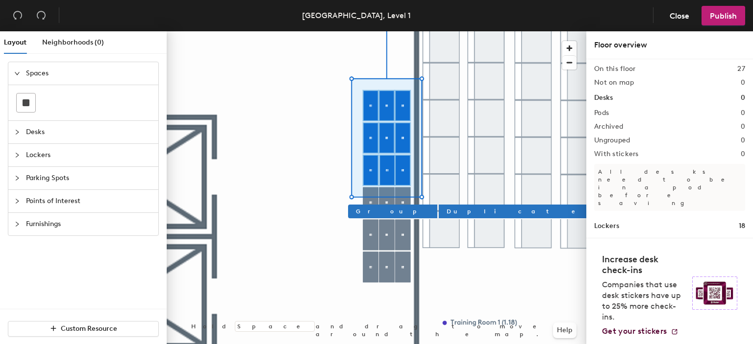
scroll to position [27, 0]
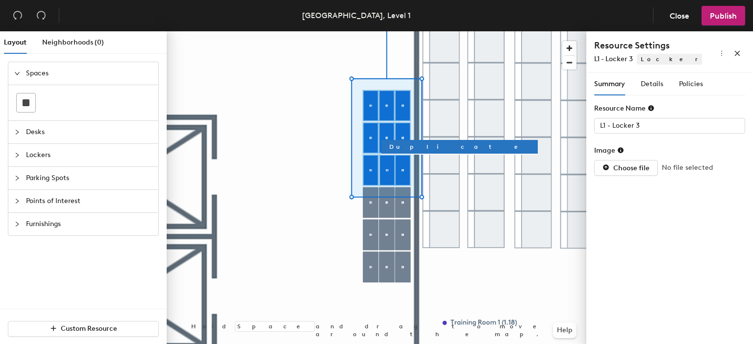
type input "L1 - Locker 4"
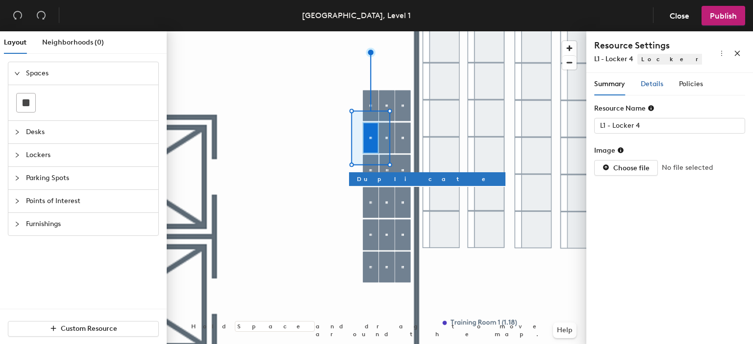
click at [655, 82] on span "Details" at bounding box center [651, 84] width 23 height 8
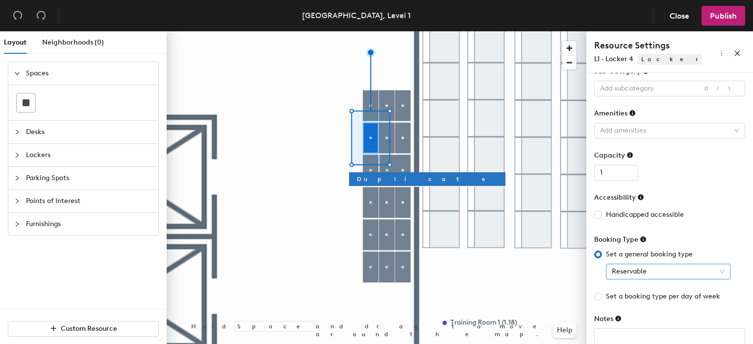
scroll to position [63, 0]
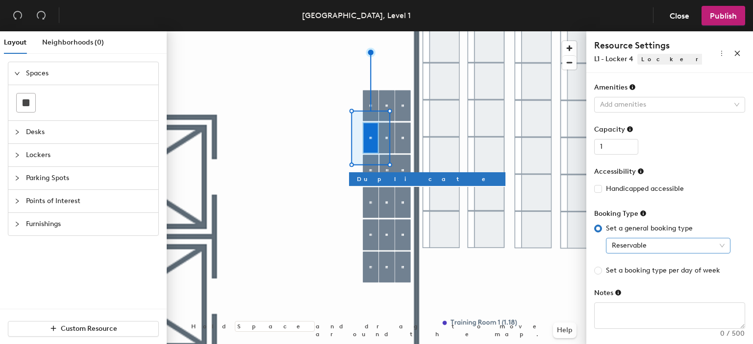
click at [626, 243] on span "Reservable" at bounding box center [667, 246] width 113 height 15
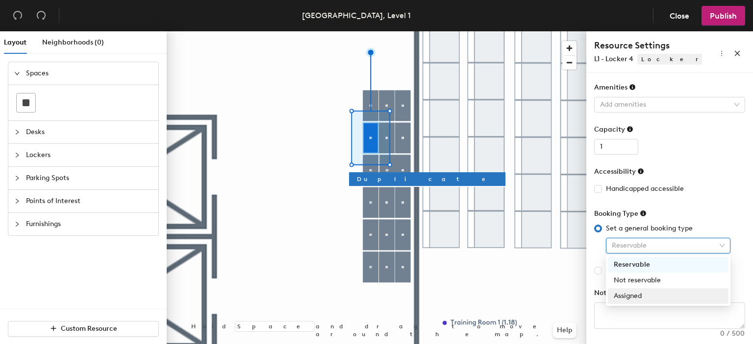
click at [628, 295] on div "Assigned" at bounding box center [667, 296] width 109 height 11
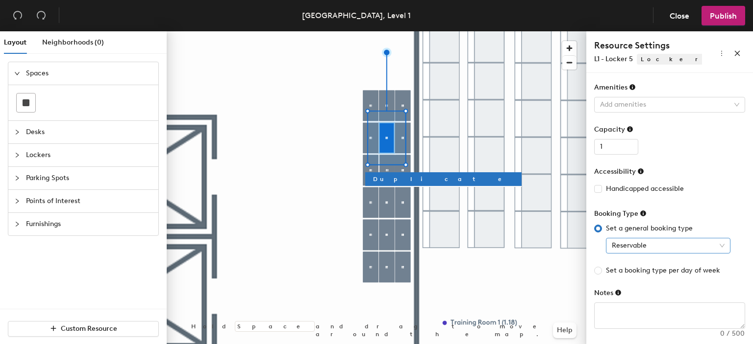
click at [644, 243] on span "Reservable" at bounding box center [667, 246] width 113 height 15
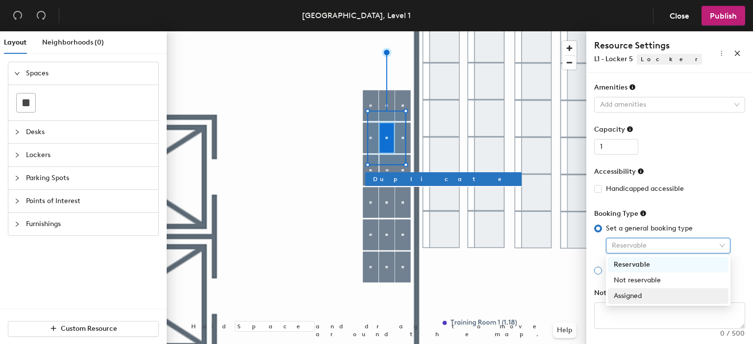
drag, startPoint x: 639, startPoint y: 294, endPoint x: 602, endPoint y: 276, distance: 41.6
click at [639, 295] on div "Assigned" at bounding box center [667, 296] width 109 height 11
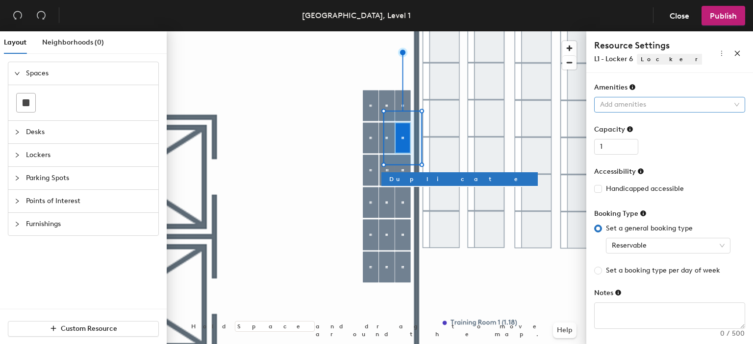
click at [659, 104] on div at bounding box center [664, 105] width 137 height 14
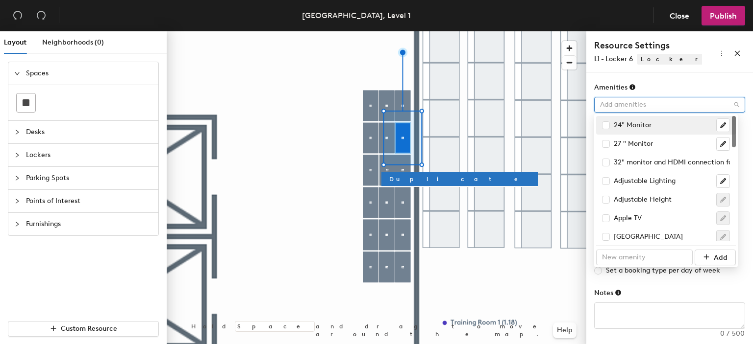
click at [659, 104] on div at bounding box center [664, 105] width 137 height 14
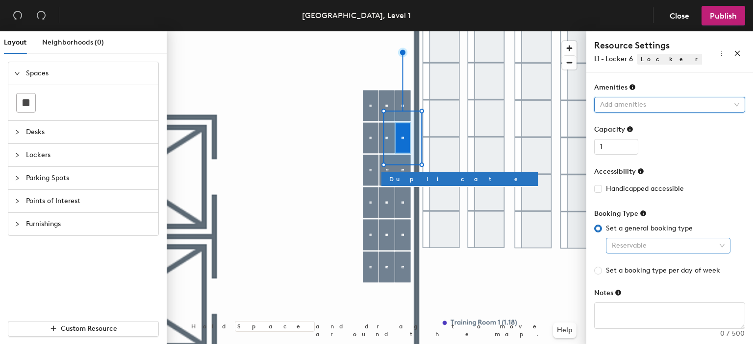
click at [648, 242] on span "Reservable" at bounding box center [667, 246] width 113 height 15
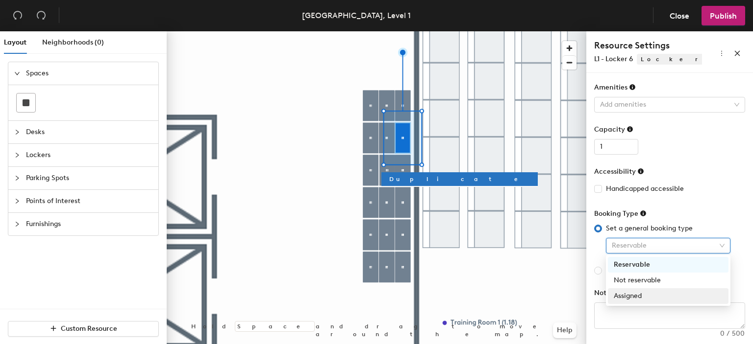
click at [631, 297] on div "Assigned" at bounding box center [667, 296] width 109 height 11
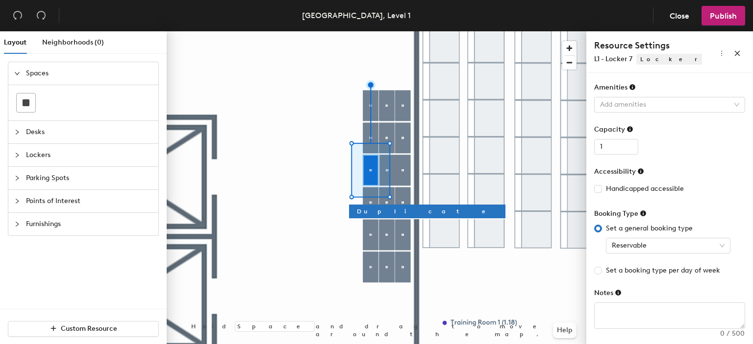
click at [653, 236] on div "Set a general booking type Reservable" at bounding box center [669, 238] width 151 height 30
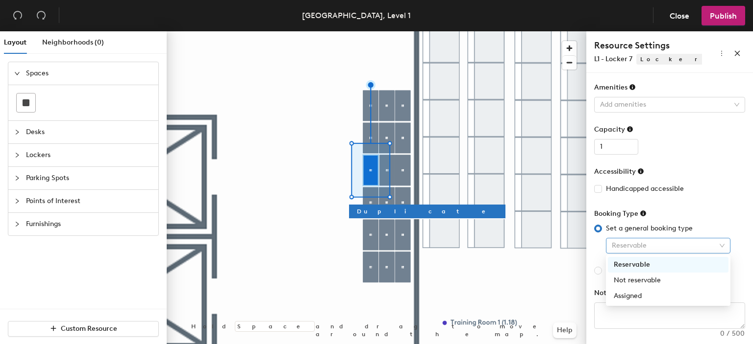
click at [653, 240] on span "Reservable" at bounding box center [667, 246] width 113 height 15
click at [645, 297] on div "Assigned" at bounding box center [667, 296] width 109 height 11
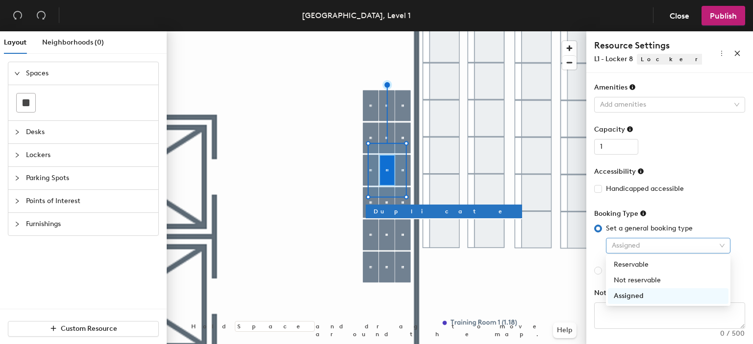
click at [637, 243] on span "Assigned" at bounding box center [667, 246] width 113 height 15
click at [634, 297] on div "Assigned" at bounding box center [667, 296] width 109 height 11
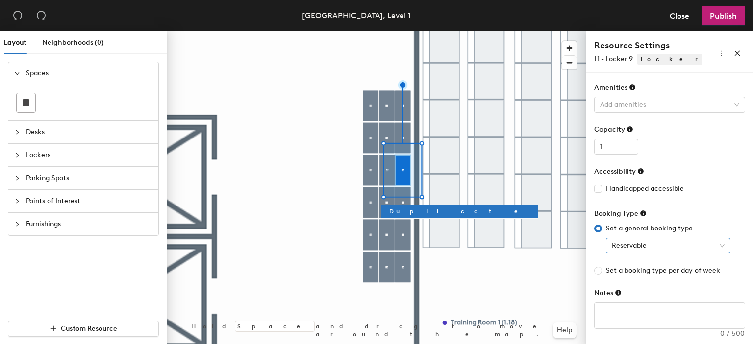
click at [655, 238] on div "Reservable" at bounding box center [668, 246] width 124 height 16
click at [645, 249] on span "Reservable" at bounding box center [667, 246] width 113 height 15
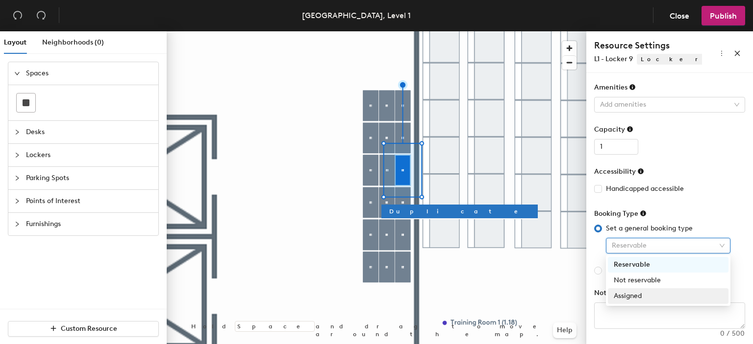
click at [626, 293] on div "Assigned" at bounding box center [667, 296] width 109 height 11
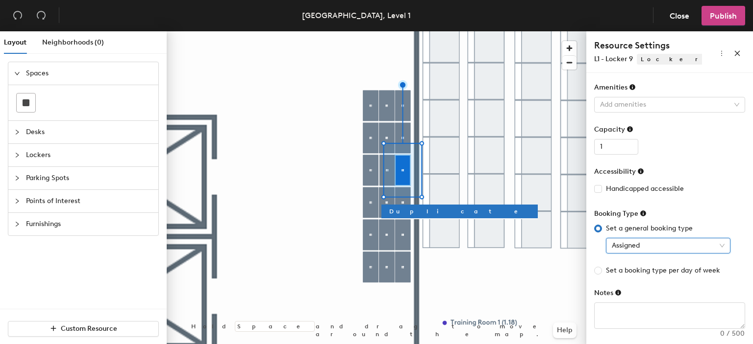
click at [716, 13] on span "Publish" at bounding box center [722, 15] width 27 height 9
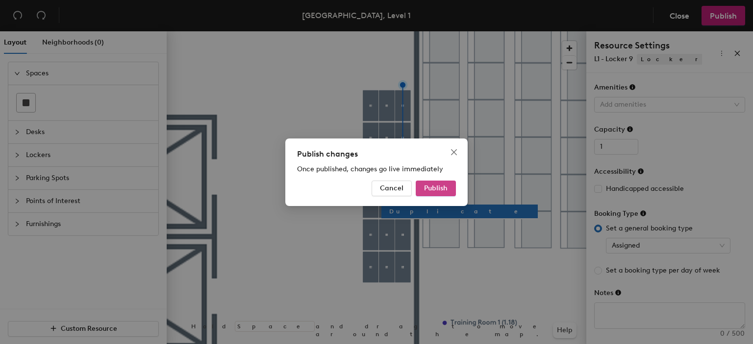
click at [446, 184] on button "Publish" at bounding box center [435, 189] width 40 height 16
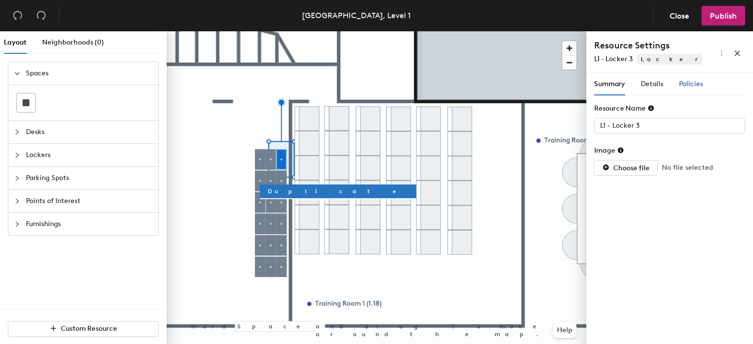
click at [691, 83] on span "Policies" at bounding box center [691, 84] width 24 height 8
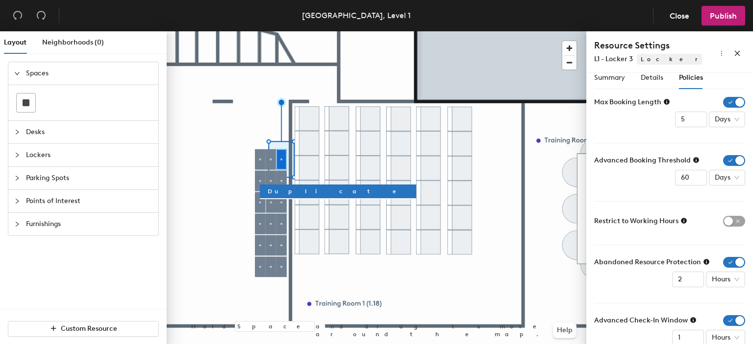
scroll to position [27, 0]
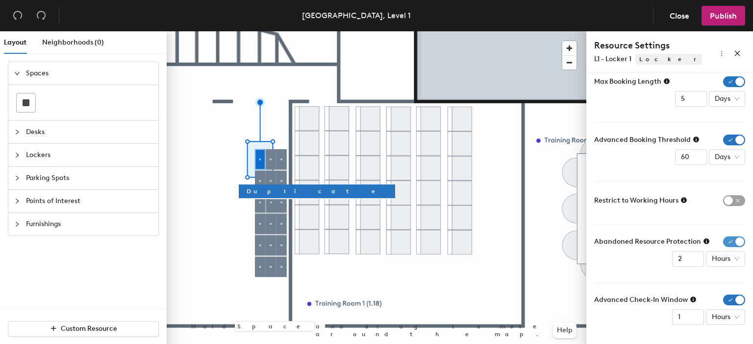
click at [731, 241] on span "button" at bounding box center [734, 242] width 22 height 11
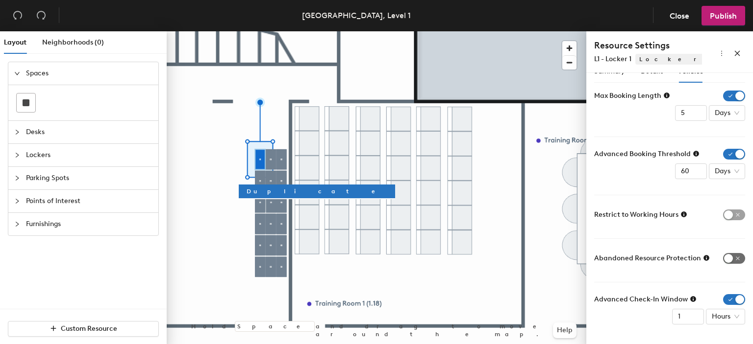
scroll to position [12, 0]
click at [732, 301] on span "button" at bounding box center [734, 300] width 22 height 11
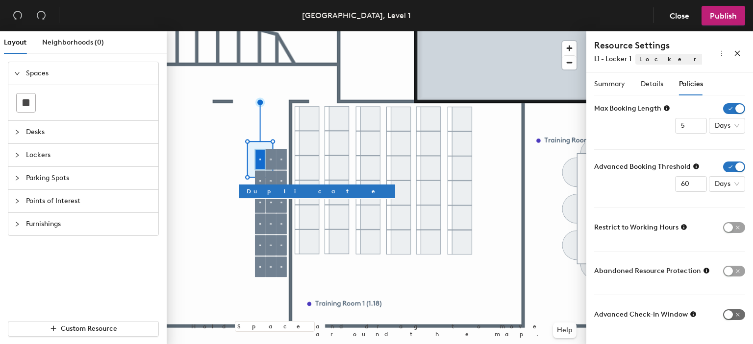
scroll to position [0, 0]
click at [735, 163] on span "button" at bounding box center [734, 167] width 22 height 11
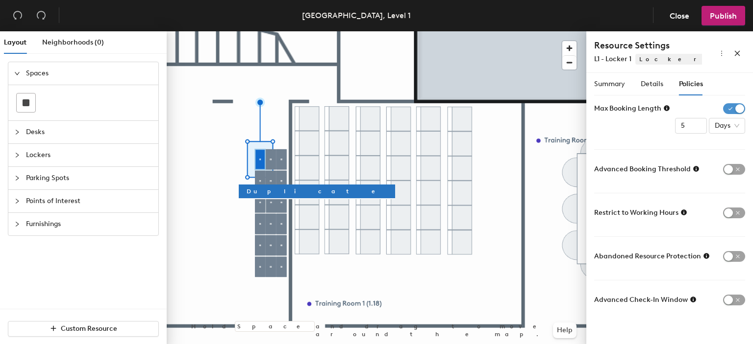
click at [740, 108] on span "button" at bounding box center [734, 108] width 22 height 11
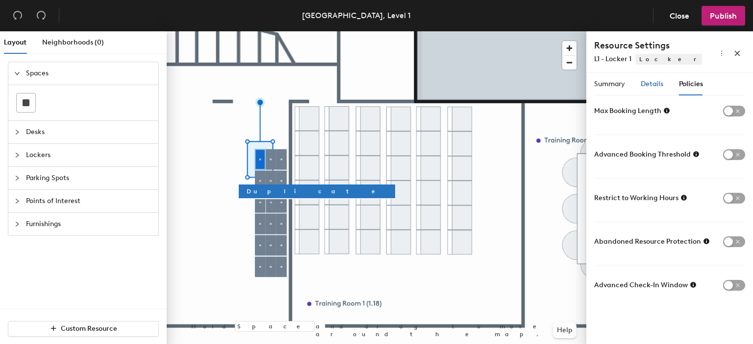
click at [652, 80] on span "Details" at bounding box center [651, 84] width 23 height 8
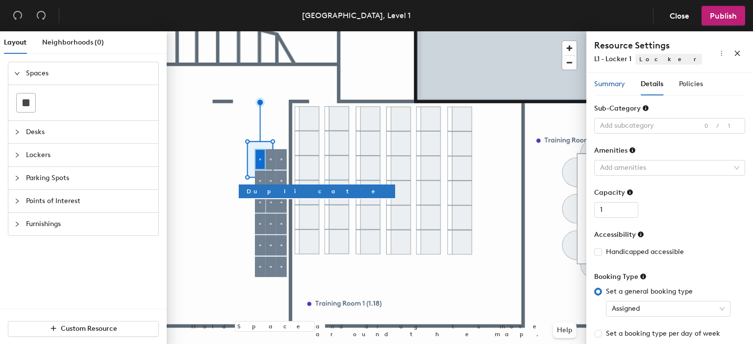
click at [610, 80] on span "Summary" at bounding box center [609, 84] width 31 height 8
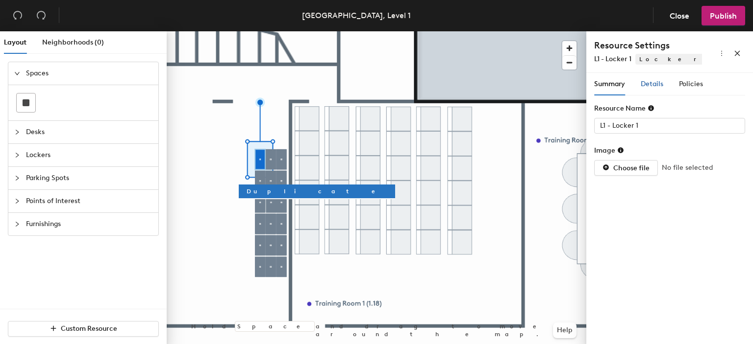
click at [647, 82] on span "Details" at bounding box center [651, 84] width 23 height 8
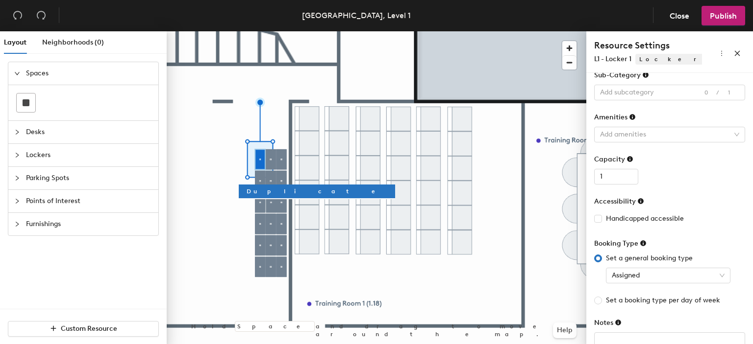
scroll to position [63, 0]
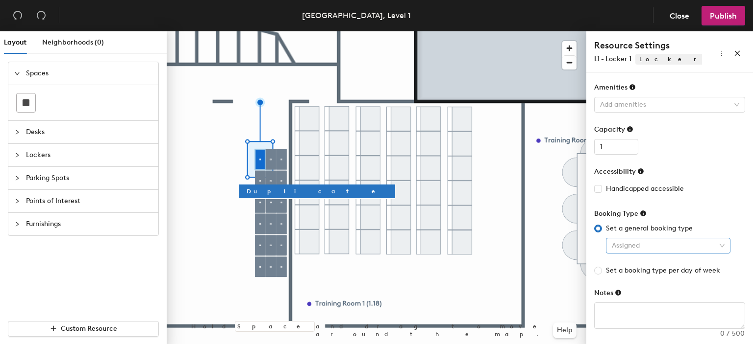
click at [680, 248] on span "Assigned" at bounding box center [667, 246] width 113 height 15
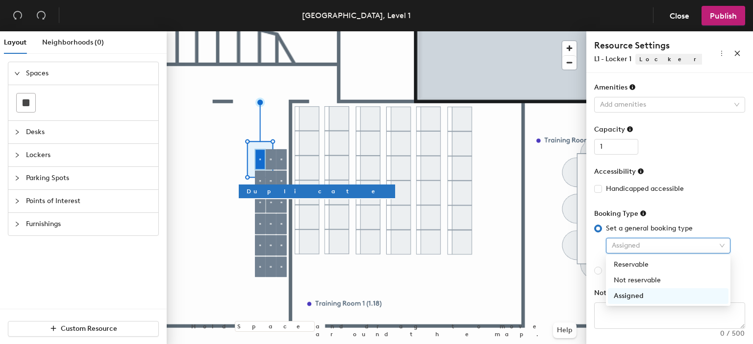
click at [680, 248] on span "Assigned" at bounding box center [667, 246] width 113 height 15
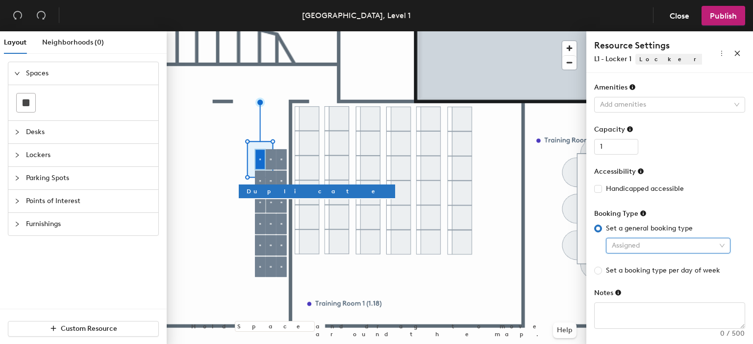
click at [680, 248] on span "Assigned" at bounding box center [667, 246] width 113 height 15
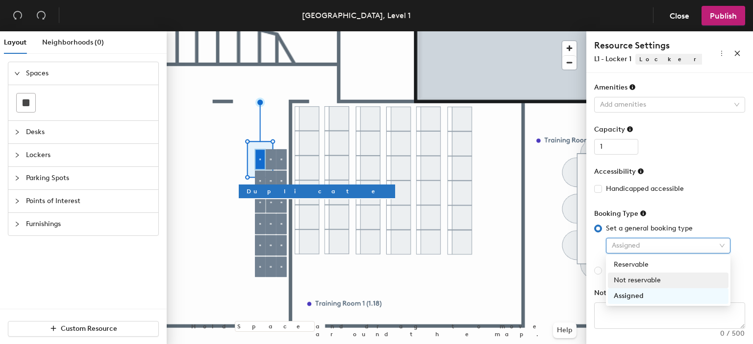
click at [648, 279] on div "Not reservable" at bounding box center [667, 280] width 109 height 11
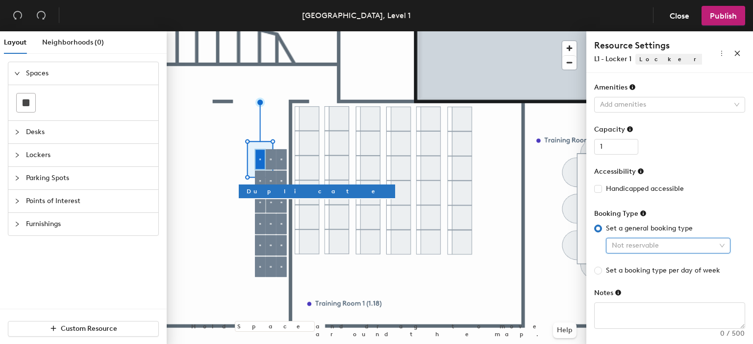
click at [662, 248] on span "Not reservable" at bounding box center [667, 246] width 113 height 15
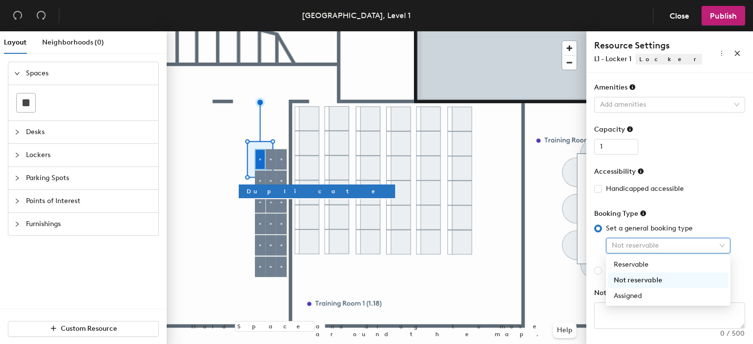
click at [643, 293] on div "Assigned" at bounding box center [667, 296] width 109 height 11
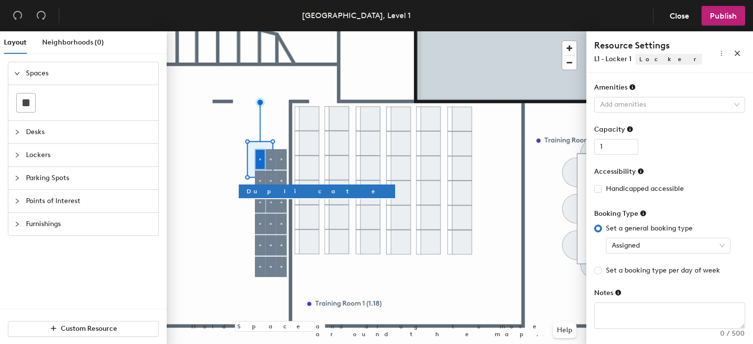
click at [649, 282] on form "Sub-Category Add subcategory 0/1 Amenities Add amenities Capacity 1 Accessibili…" at bounding box center [669, 184] width 151 height 289
click at [729, 23] on button "Publish" at bounding box center [723, 16] width 44 height 20
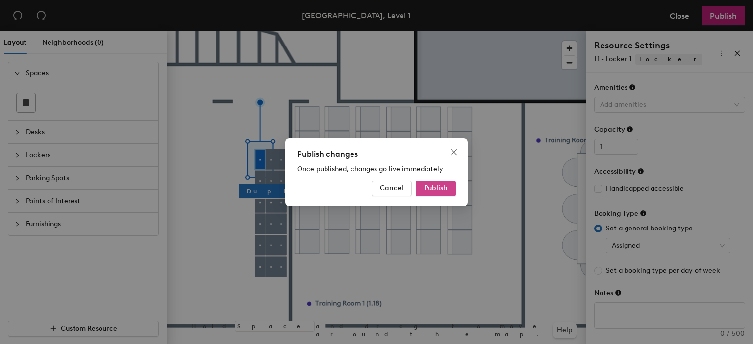
click at [445, 190] on span "Publish" at bounding box center [436, 188] width 24 height 8
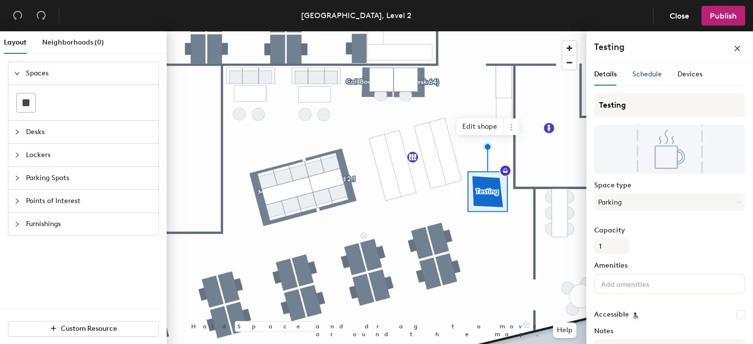
click at [649, 73] on span "Schedule" at bounding box center [646, 74] width 29 height 8
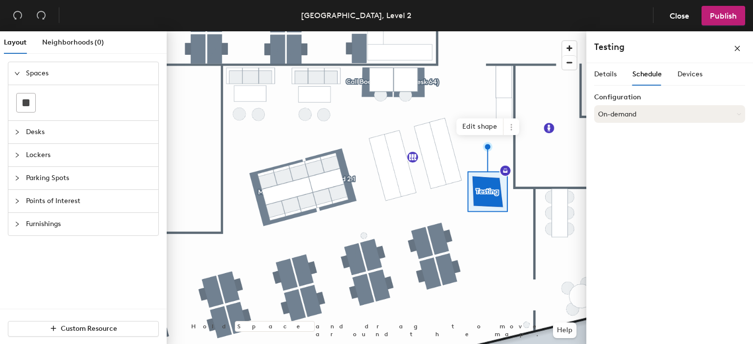
click at [662, 107] on button "On-demand" at bounding box center [669, 114] width 151 height 18
click at [626, 154] on div "Scheduled" at bounding box center [669, 153] width 150 height 15
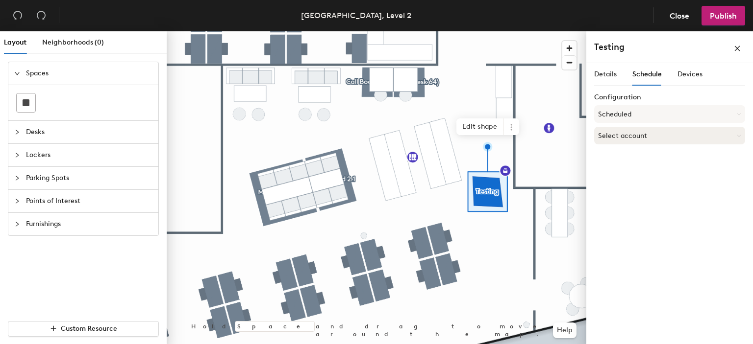
click at [641, 136] on button "Select account" at bounding box center [669, 136] width 151 height 18
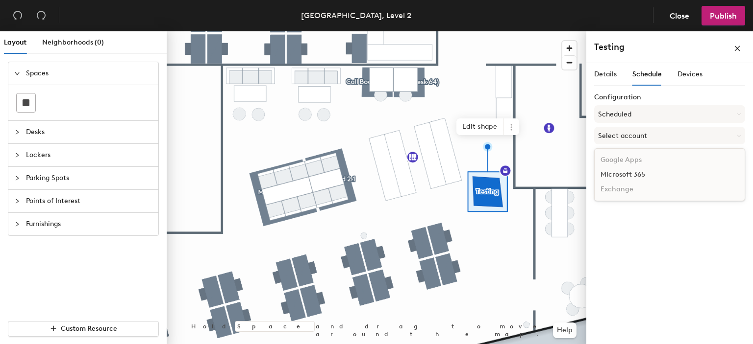
click at [628, 181] on div "Microsoft 365" at bounding box center [669, 175] width 150 height 15
click at [633, 112] on button "Scheduled" at bounding box center [669, 114] width 151 height 18
click at [633, 168] on div "Request-only" at bounding box center [669, 168] width 150 height 15
click at [644, 136] on button "Microsoft 365" at bounding box center [669, 136] width 151 height 18
click at [644, 143] on button "Microsoft 365" at bounding box center [669, 136] width 151 height 18
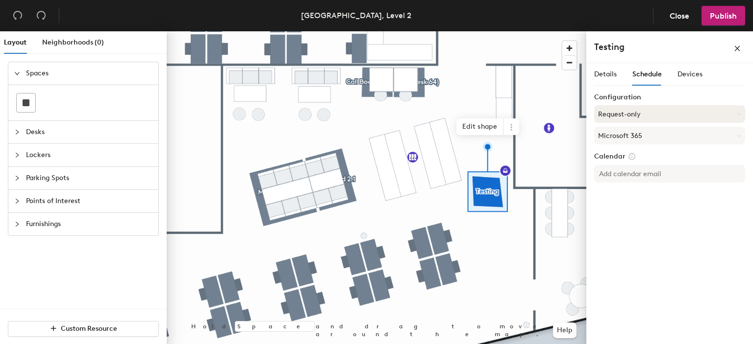
click at [638, 113] on button "Request-only" at bounding box center [669, 114] width 151 height 18
click at [637, 136] on div "On-demand" at bounding box center [669, 138] width 150 height 15
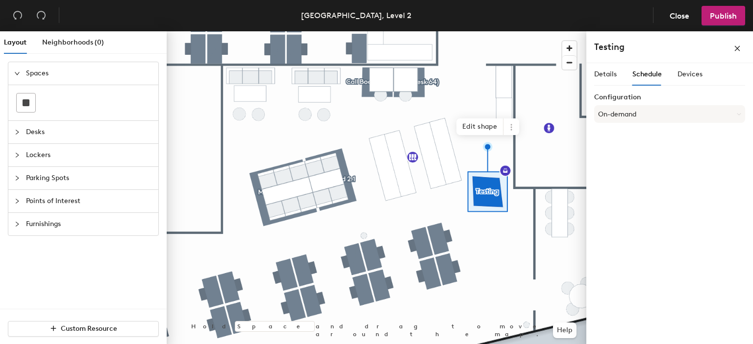
click at [637, 161] on div "Details Schedule Devices Configuration On-demand" at bounding box center [669, 205] width 167 height 285
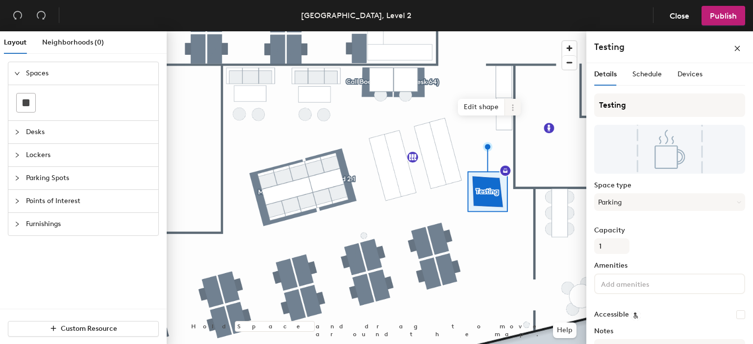
click at [517, 107] on span at bounding box center [513, 107] width 16 height 17
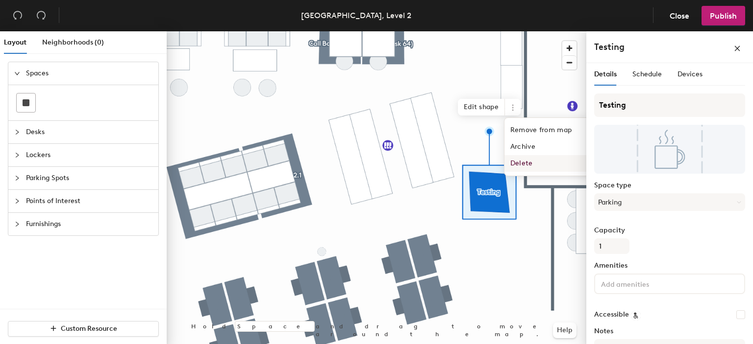
click at [523, 160] on span "Delete" at bounding box center [547, 163] width 87 height 17
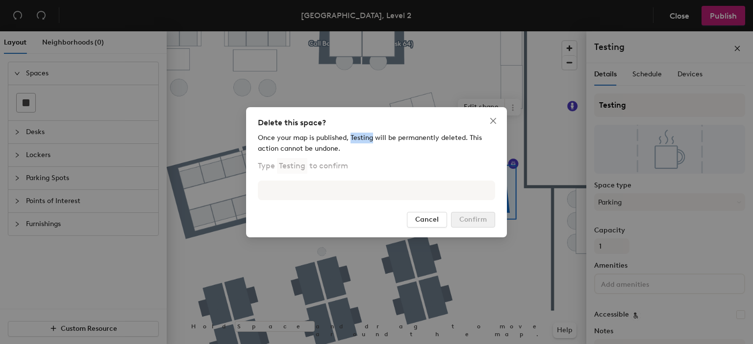
drag, startPoint x: 351, startPoint y: 137, endPoint x: 371, endPoint y: 137, distance: 20.1
click at [371, 137] on div "Once your map is published, Testing will be permanently deleted. This action ca…" at bounding box center [376, 144] width 237 height 22
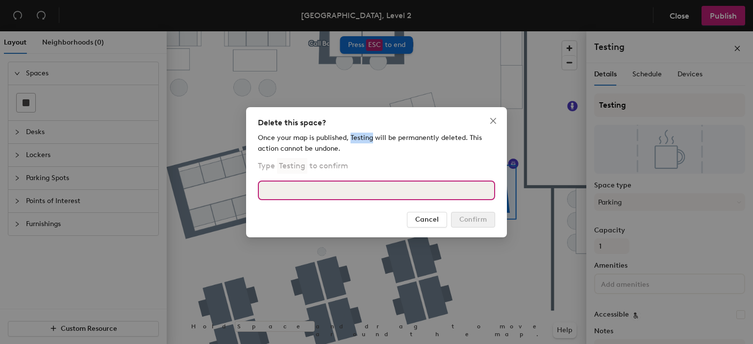
click at [361, 189] on input at bounding box center [376, 191] width 237 height 20
paste input "Zoë"
type input "Zoë"
drag, startPoint x: 361, startPoint y: 188, endPoint x: 188, endPoint y: 188, distance: 172.9
click at [188, 188] on div "Delete this space? Once your map is published, Testing will be permanently dele…" at bounding box center [376, 172] width 753 height 344
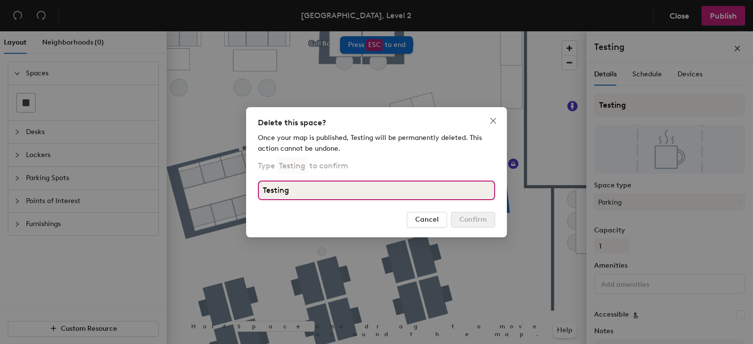
click at [465, 197] on input "Testing" at bounding box center [376, 191] width 237 height 20
click at [362, 190] on input "Testing" at bounding box center [376, 191] width 237 height 20
type input "Testing"
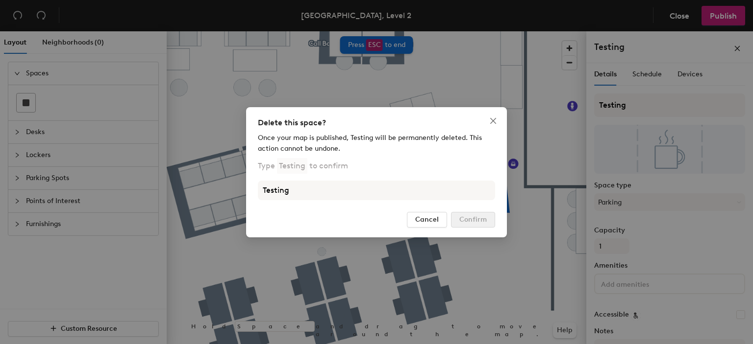
click at [244, 155] on div "Delete this space? Once your map is published, Testing will be permanently dele…" at bounding box center [376, 172] width 753 height 344
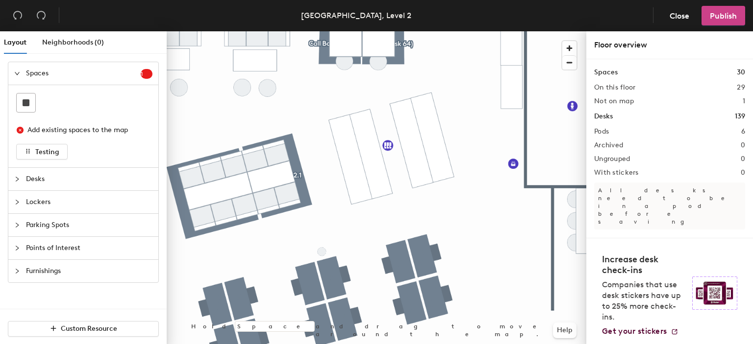
click at [714, 18] on span "Publish" at bounding box center [722, 15] width 27 height 9
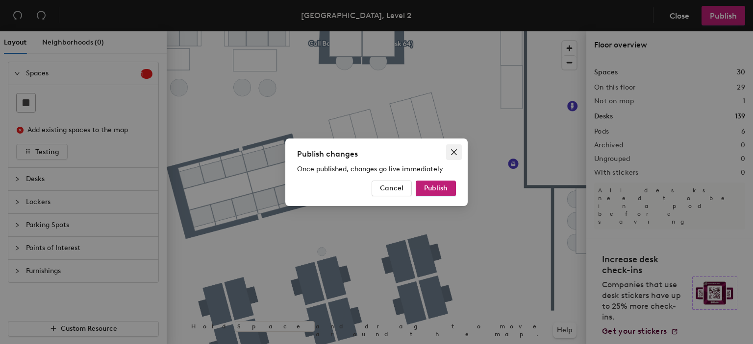
click at [456, 147] on button "Close" at bounding box center [454, 153] width 16 height 16
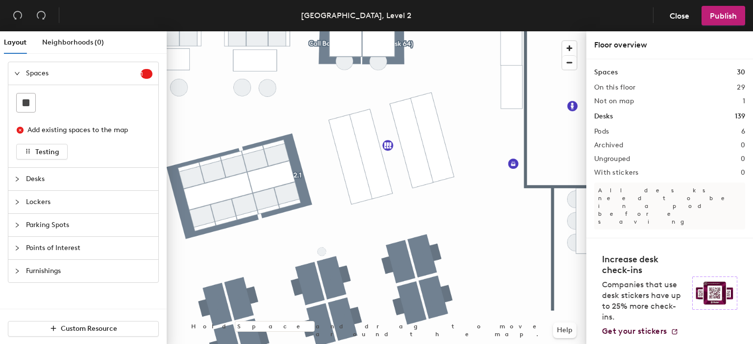
click at [17, 130] on icon "close-circle" at bounding box center [20, 130] width 7 height 7
click at [33, 101] on div at bounding box center [26, 103] width 19 height 19
click at [22, 127] on icon "close-circle" at bounding box center [20, 130] width 7 height 7
click at [37, 149] on span "Testing" at bounding box center [47, 152] width 24 height 8
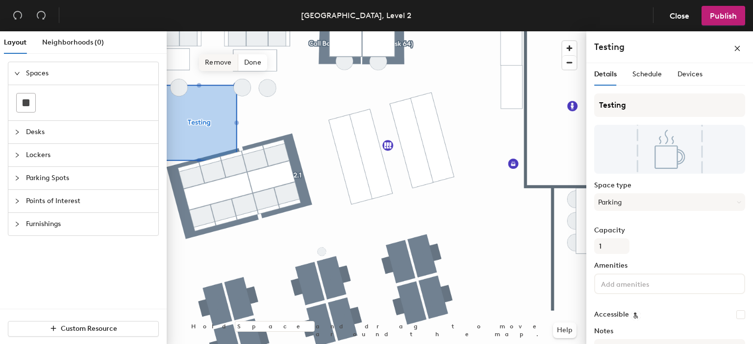
click at [218, 68] on span "Remove" at bounding box center [218, 62] width 39 height 17
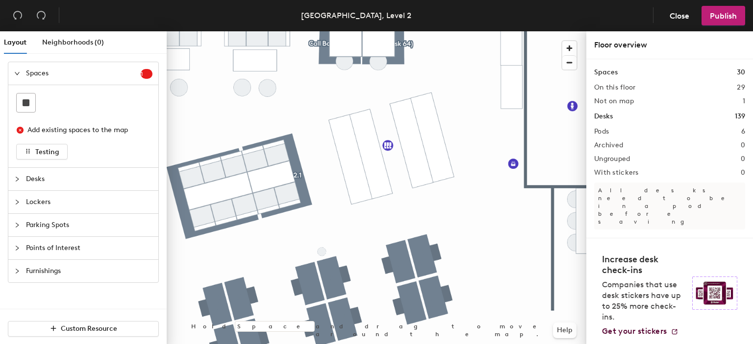
click at [727, 26] on header "Kings Gate, Level 2 Close Publish" at bounding box center [376, 15] width 753 height 31
click at [728, 20] on span "Publish" at bounding box center [722, 15] width 27 height 9
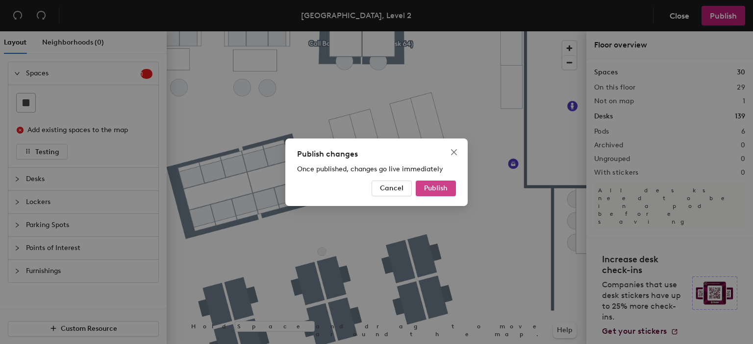
click at [444, 190] on span "Publish" at bounding box center [436, 188] width 24 height 8
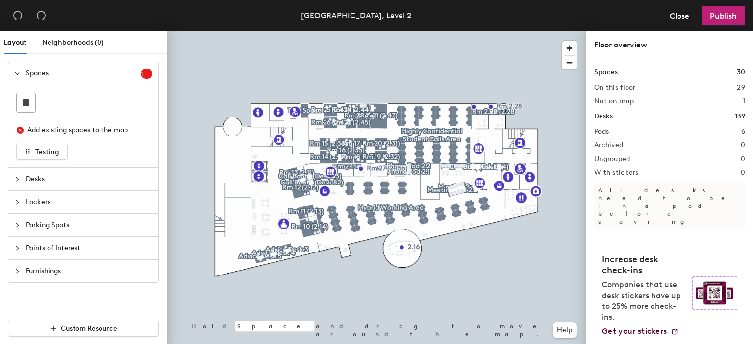
click at [19, 177] on icon "collapsed" at bounding box center [17, 179] width 6 height 6
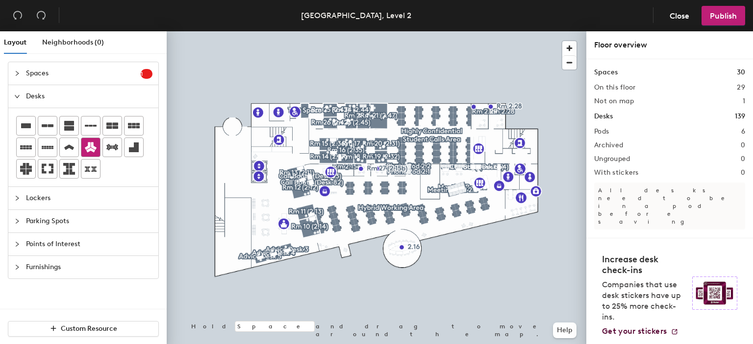
click at [86, 147] on icon at bounding box center [91, 148] width 12 height 10
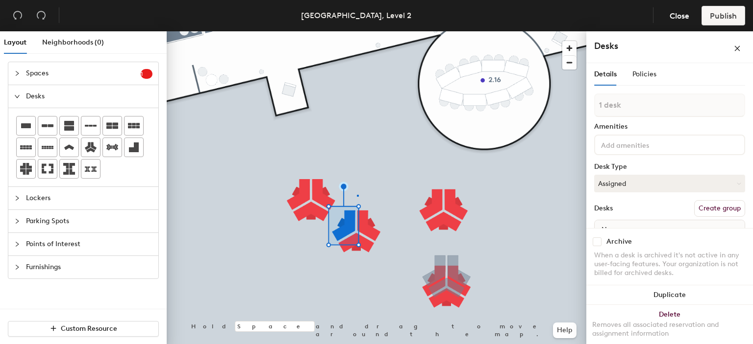
click at [358, 31] on div at bounding box center [376, 31] width 419 height 0
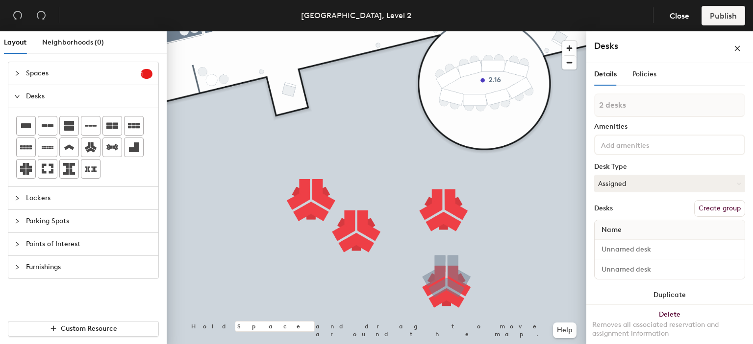
type input "3 desks"
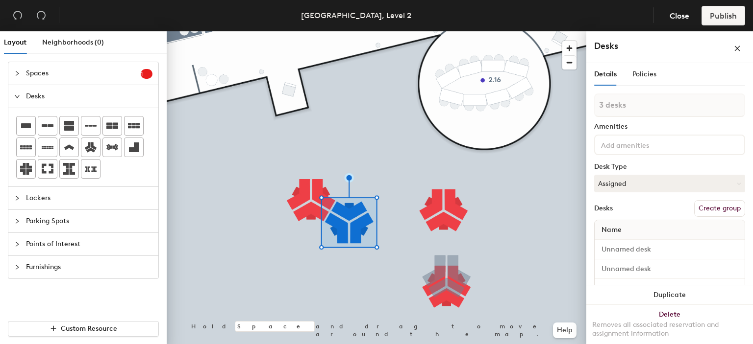
click at [359, 31] on div at bounding box center [376, 31] width 419 height 0
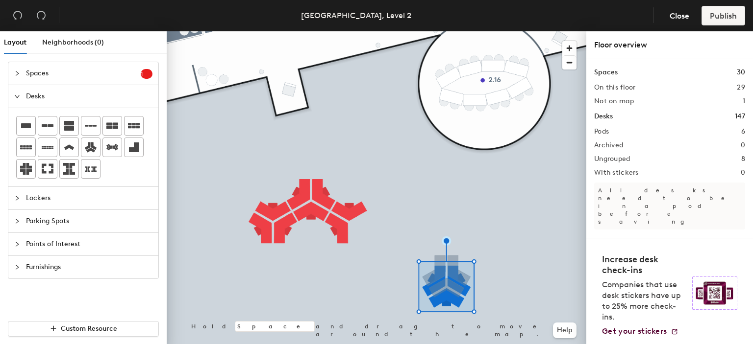
click at [480, 31] on div at bounding box center [376, 31] width 419 height 0
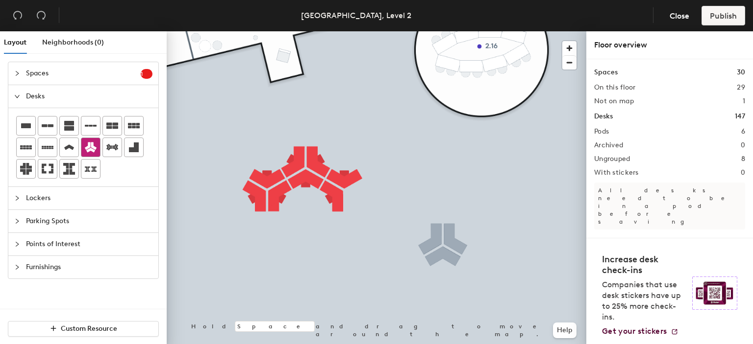
click at [90, 145] on icon at bounding box center [91, 148] width 12 height 10
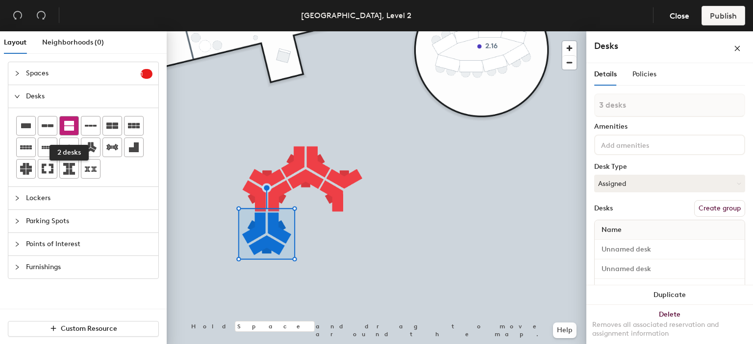
click at [76, 127] on div at bounding box center [69, 126] width 19 height 19
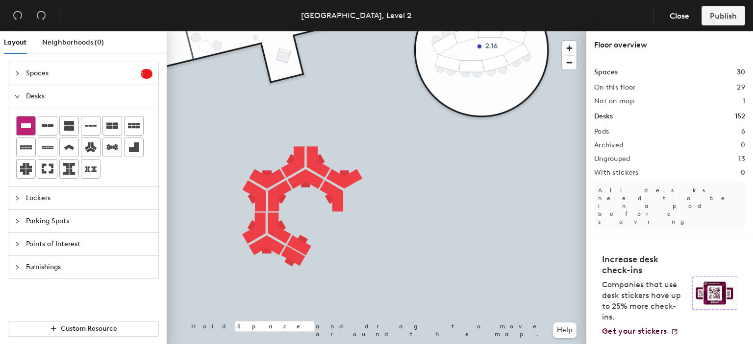
click at [22, 123] on icon at bounding box center [26, 126] width 12 height 12
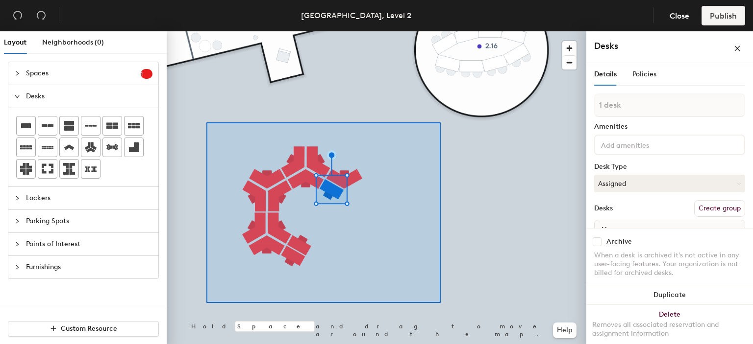
type input "13 desks"
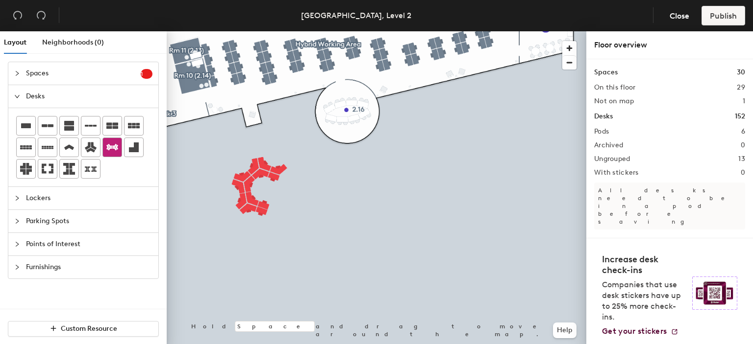
click at [103, 149] on div at bounding box center [112, 147] width 19 height 19
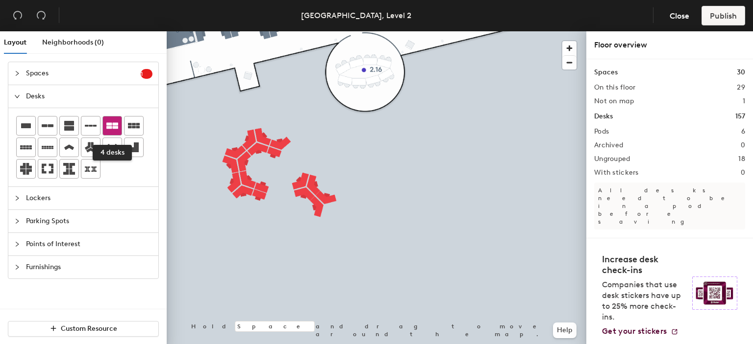
click at [115, 123] on icon at bounding box center [112, 126] width 12 height 6
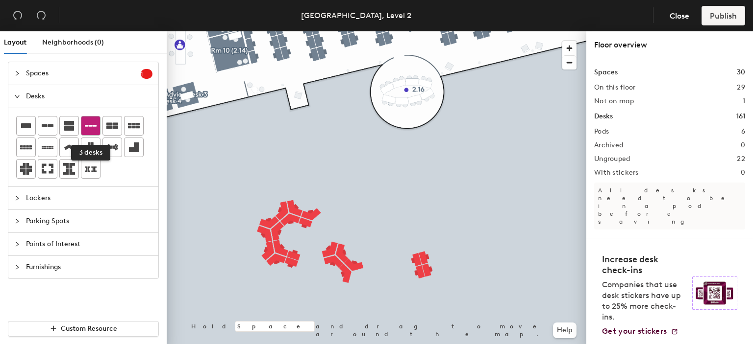
click at [92, 125] on icon at bounding box center [91, 126] width 12 height 2
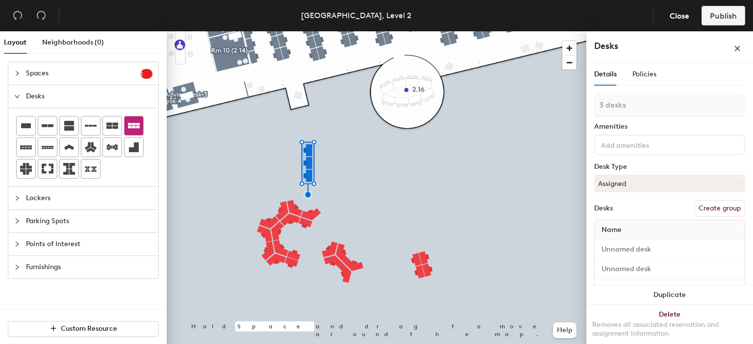
click at [129, 119] on div at bounding box center [133, 126] width 19 height 19
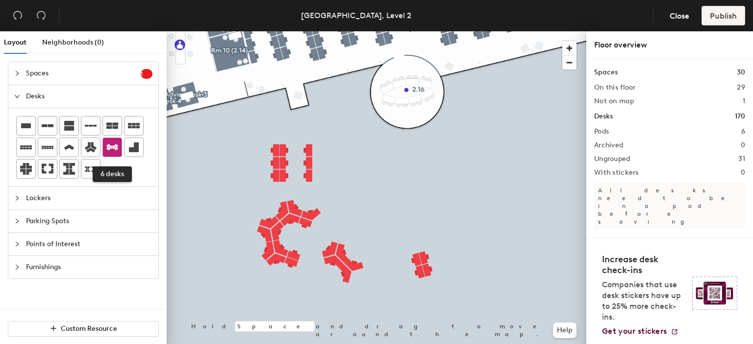
click at [111, 151] on icon at bounding box center [112, 148] width 12 height 12
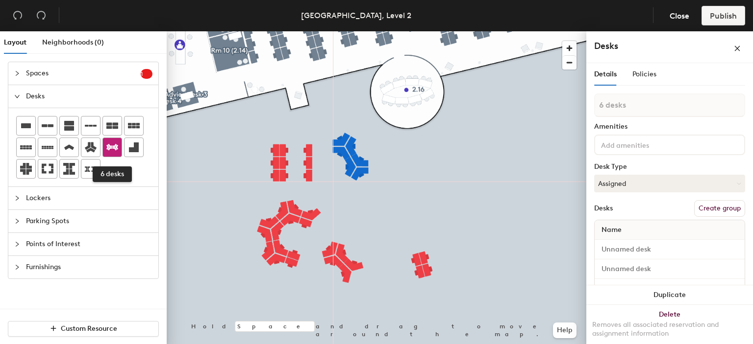
click at [110, 144] on icon at bounding box center [112, 148] width 12 height 12
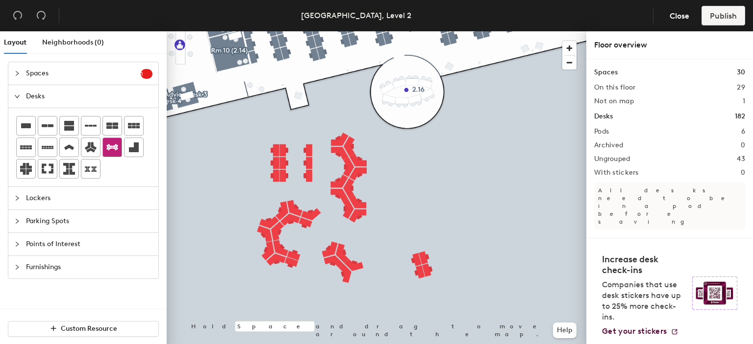
click at [116, 149] on icon at bounding box center [112, 148] width 12 height 12
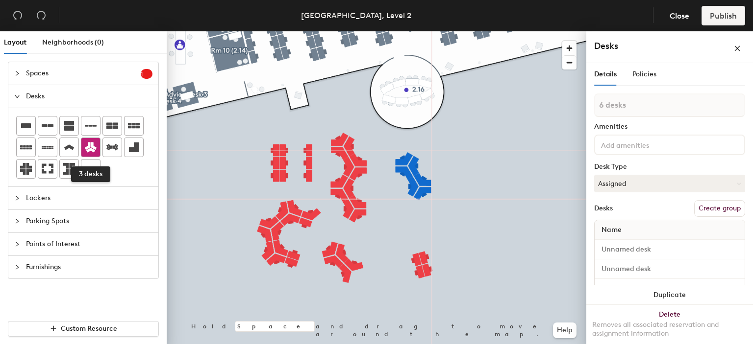
click at [82, 146] on div at bounding box center [90, 147] width 19 height 19
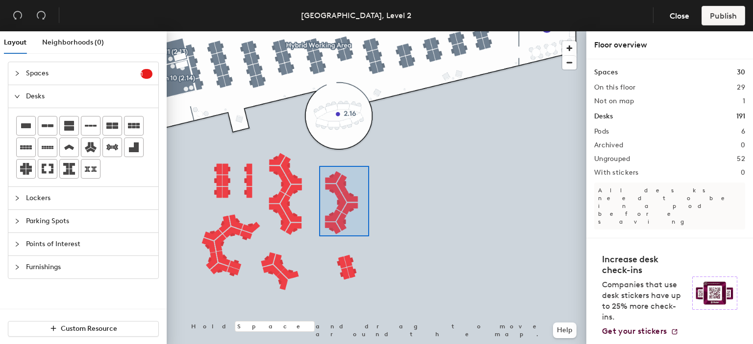
click at [316, 31] on div at bounding box center [376, 31] width 419 height 0
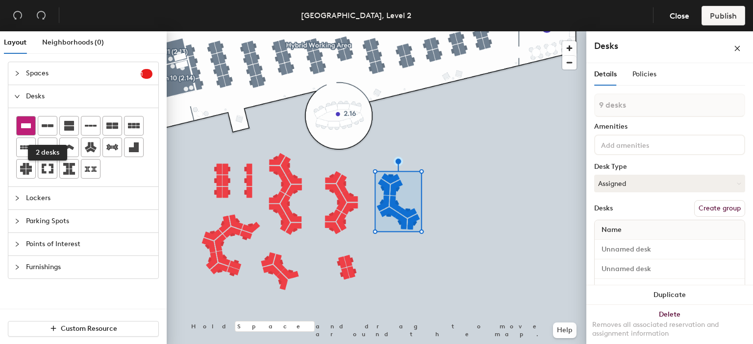
click at [31, 125] on icon at bounding box center [26, 126] width 12 height 12
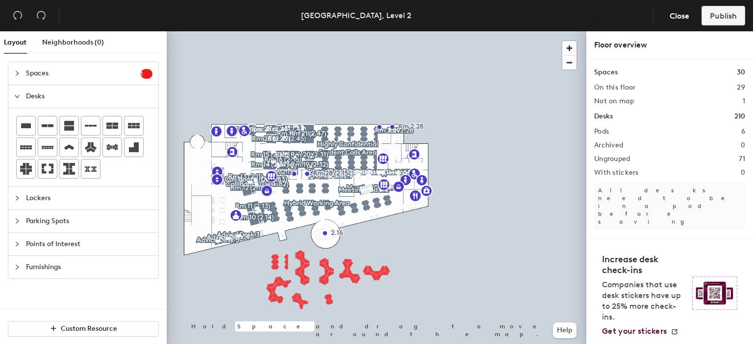
click at [77, 197] on span "Lockers" at bounding box center [89, 198] width 126 height 23
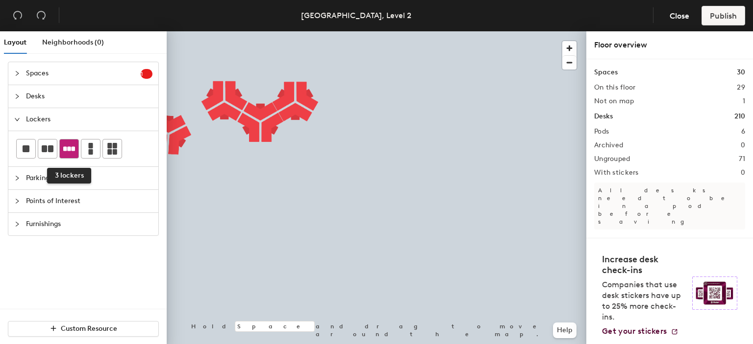
click at [76, 147] on div at bounding box center [69, 149] width 19 height 19
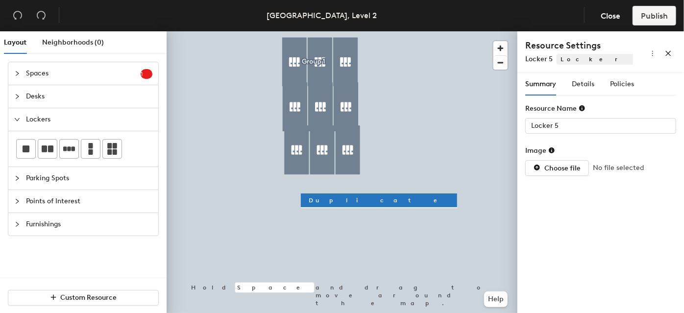
click at [366, 31] on div at bounding box center [342, 31] width 351 height 0
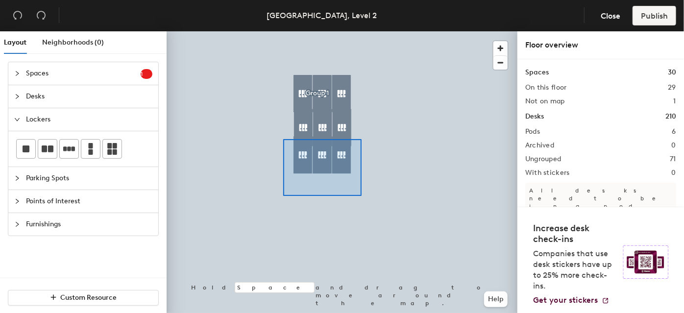
click at [283, 31] on div at bounding box center [342, 31] width 351 height 0
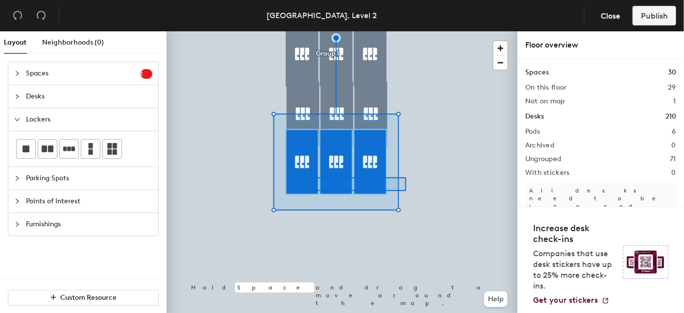
click at [240, 31] on div at bounding box center [342, 31] width 351 height 0
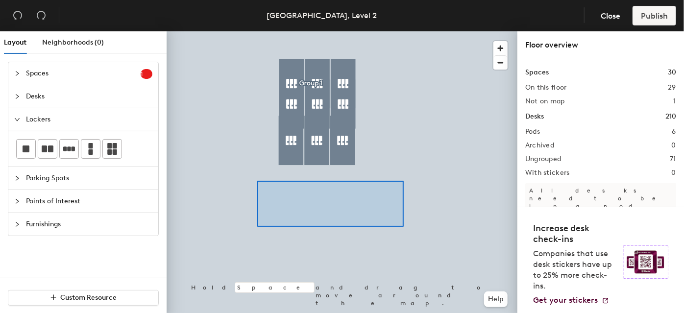
click at [234, 31] on div at bounding box center [342, 31] width 351 height 0
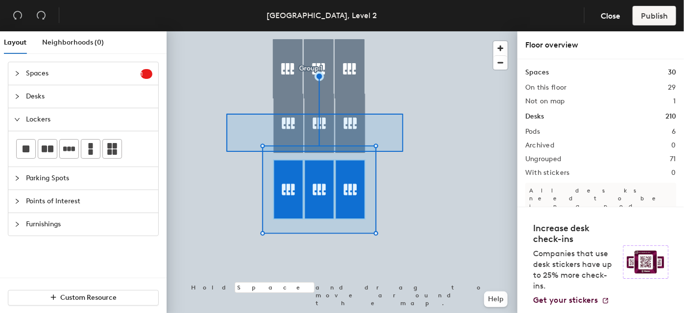
click at [213, 31] on div at bounding box center [342, 31] width 351 height 0
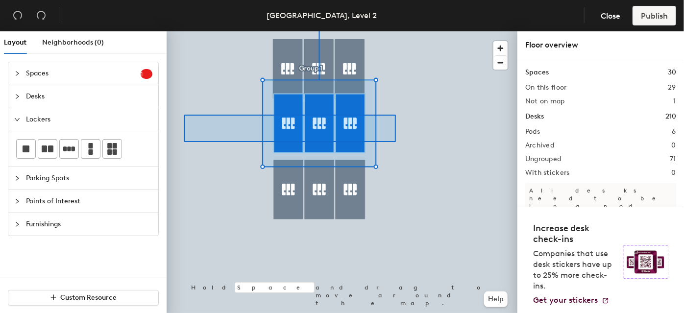
click at [184, 31] on div at bounding box center [342, 31] width 351 height 0
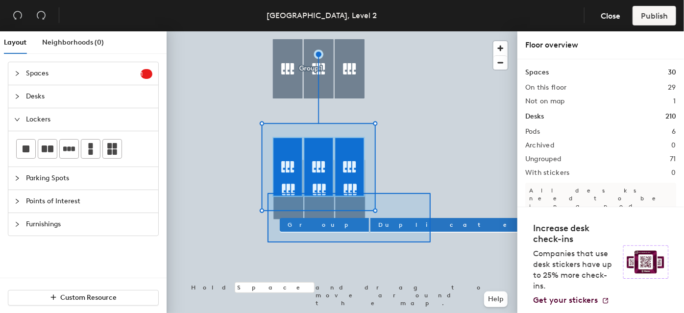
click at [282, 31] on div at bounding box center [342, 31] width 351 height 0
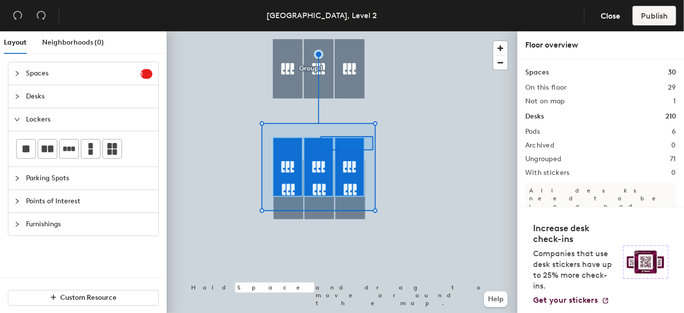
click at [221, 31] on div at bounding box center [342, 31] width 351 height 0
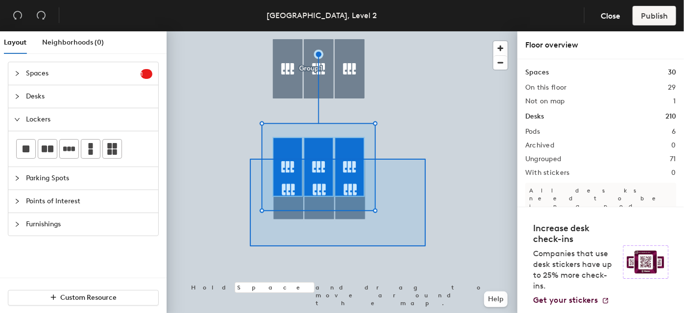
click at [250, 31] on div at bounding box center [342, 31] width 351 height 0
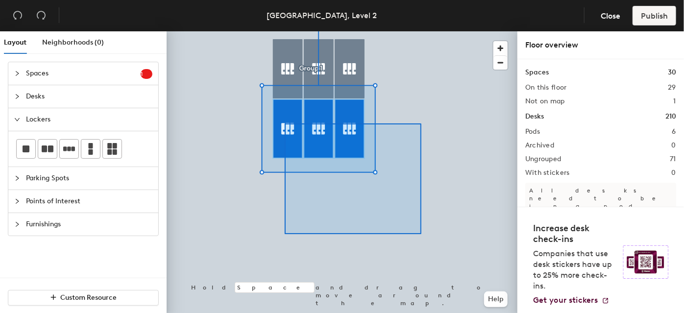
click at [275, 31] on div at bounding box center [342, 31] width 351 height 0
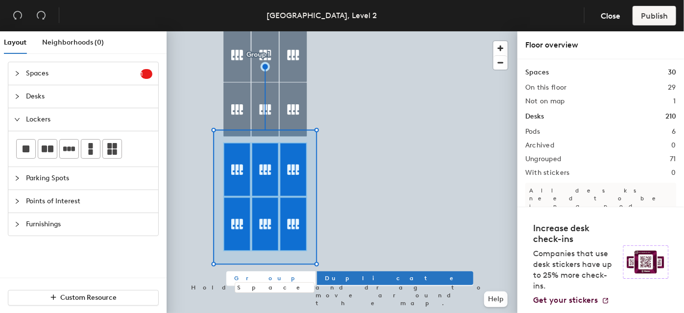
click at [251, 278] on span "Group" at bounding box center [270, 278] width 73 height 9
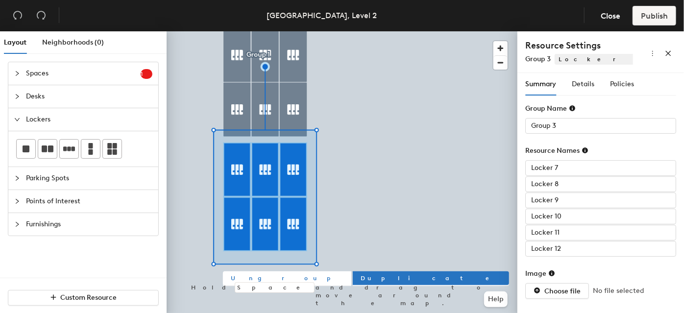
click at [255, 280] on button "Ungroup" at bounding box center [287, 278] width 128 height 14
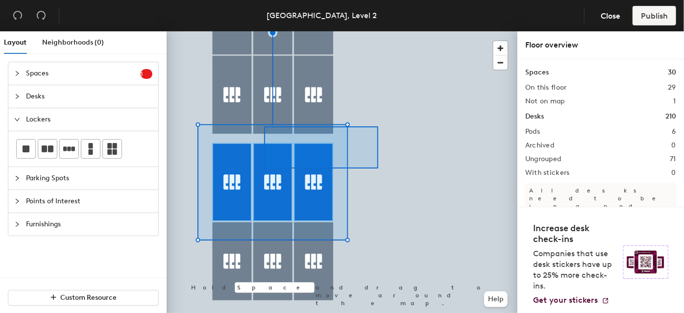
click at [231, 31] on div at bounding box center [342, 31] width 351 height 0
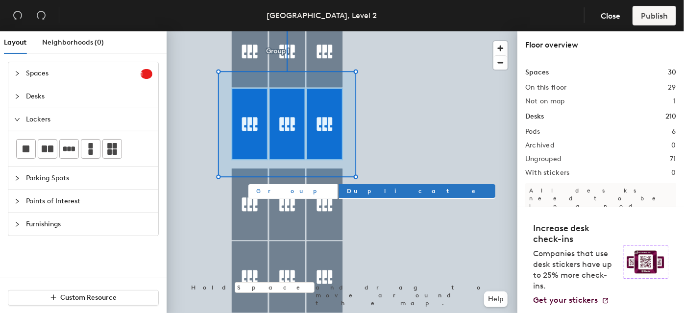
click at [272, 192] on span "Group" at bounding box center [292, 191] width 73 height 9
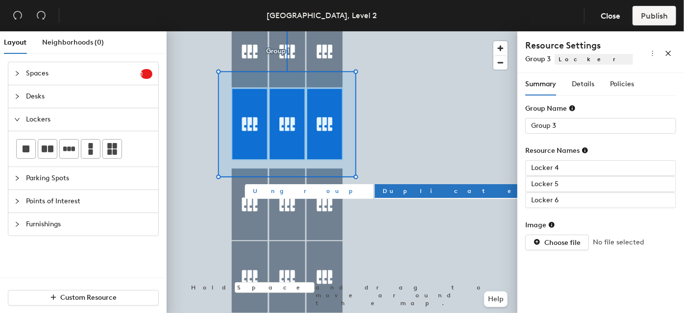
click at [269, 194] on span "Ungroup" at bounding box center [309, 191] width 113 height 9
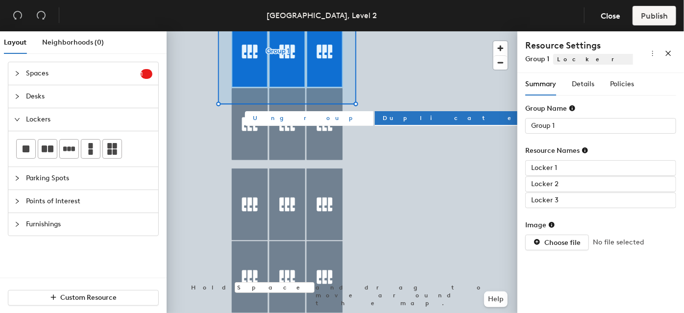
click at [267, 120] on span "Ungroup" at bounding box center [309, 118] width 113 height 9
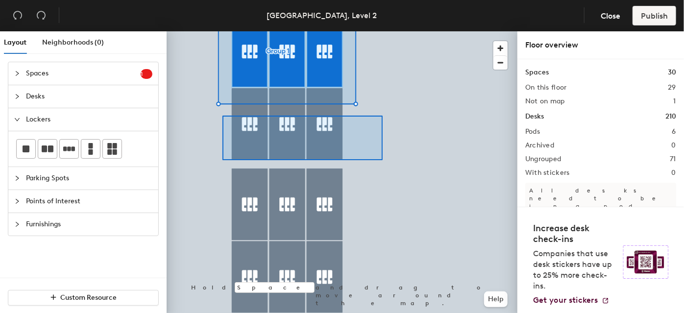
click at [222, 31] on div at bounding box center [342, 31] width 351 height 0
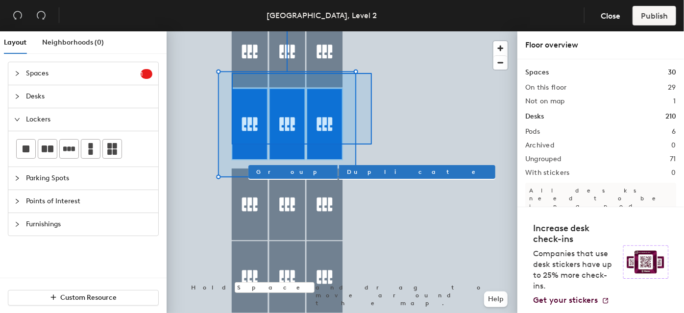
click at [228, 31] on div at bounding box center [342, 31] width 351 height 0
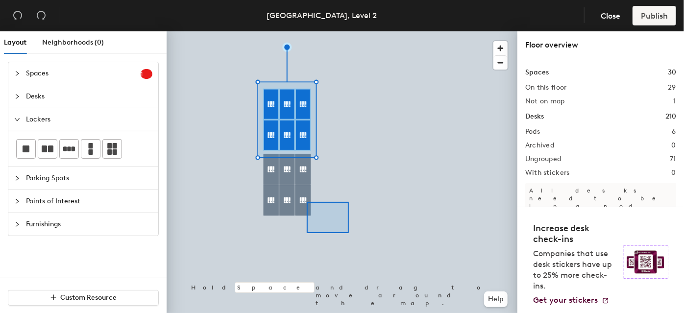
click at [234, 31] on div at bounding box center [342, 31] width 351 height 0
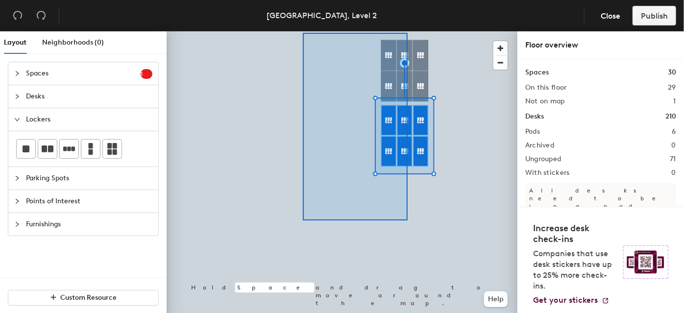
click at [303, 31] on div at bounding box center [342, 31] width 351 height 0
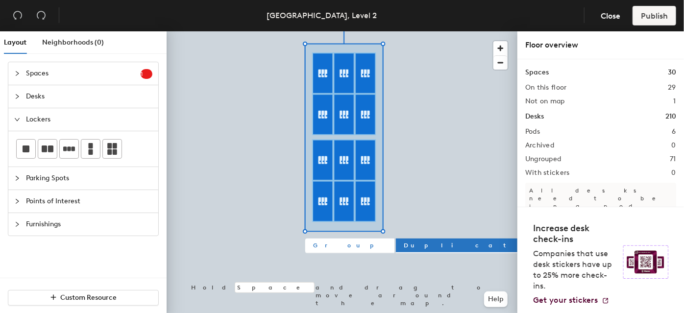
click at [330, 244] on span "Group" at bounding box center [349, 245] width 73 height 9
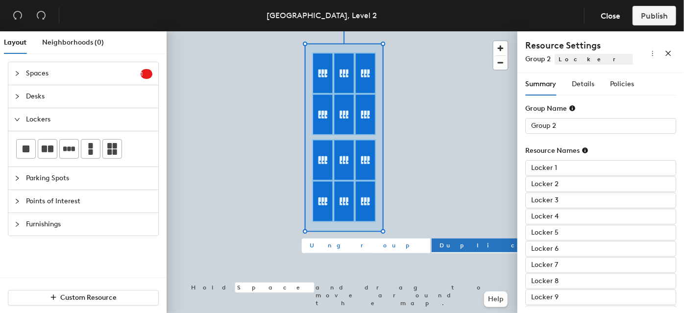
click at [329, 246] on span "Ungroup" at bounding box center [366, 245] width 113 height 9
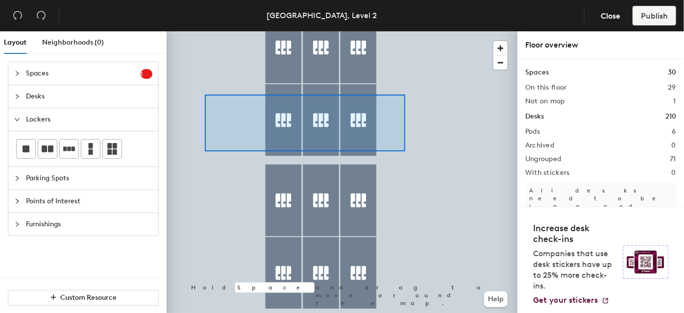
click at [205, 31] on div at bounding box center [342, 31] width 351 height 0
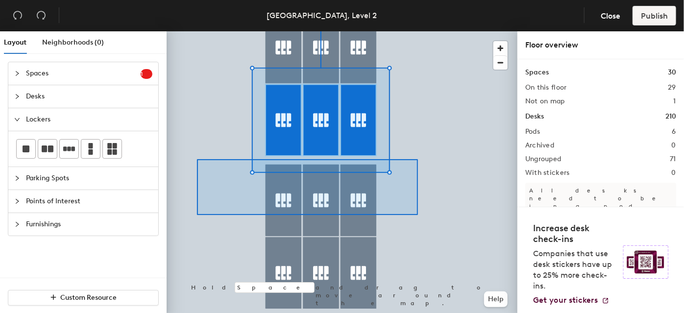
click at [197, 31] on div at bounding box center [342, 31] width 351 height 0
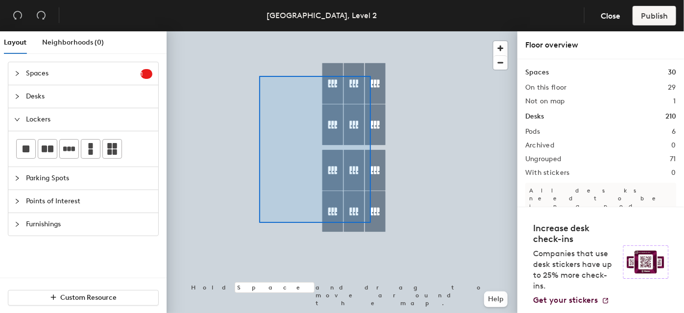
click at [259, 31] on div at bounding box center [342, 31] width 351 height 0
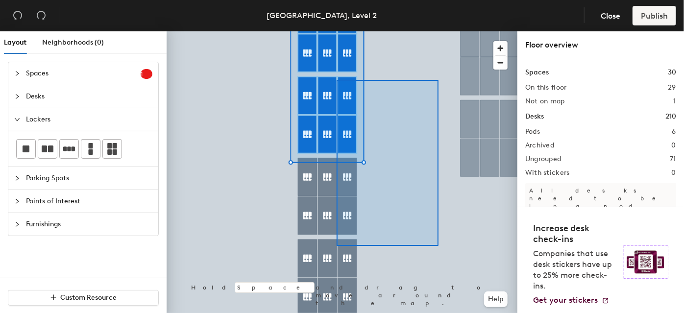
click at [337, 31] on div at bounding box center [342, 31] width 351 height 0
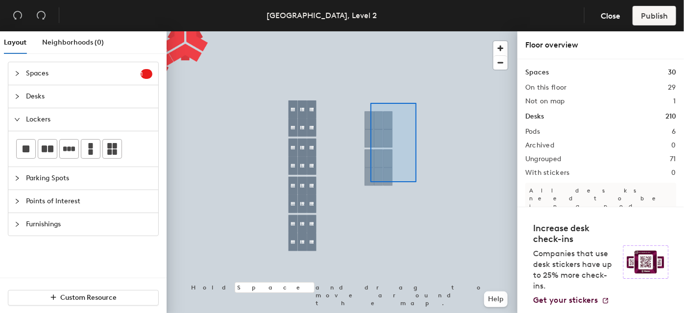
click at [361, 31] on div at bounding box center [342, 31] width 351 height 0
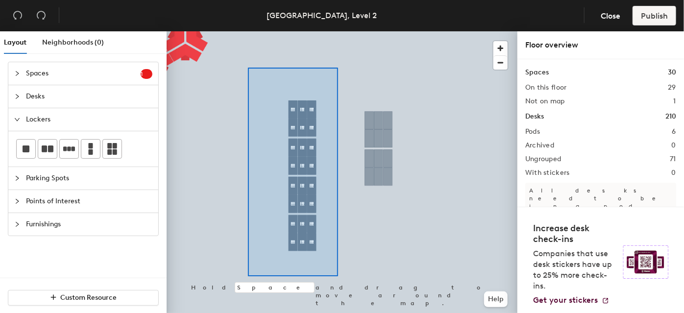
click at [248, 31] on div at bounding box center [342, 31] width 351 height 0
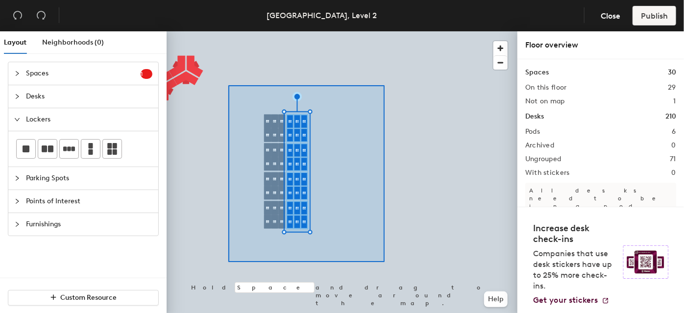
click at [226, 31] on div at bounding box center [342, 31] width 351 height 0
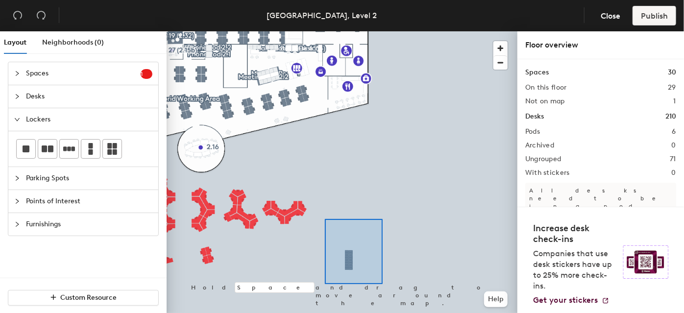
click at [324, 31] on div at bounding box center [342, 31] width 351 height 0
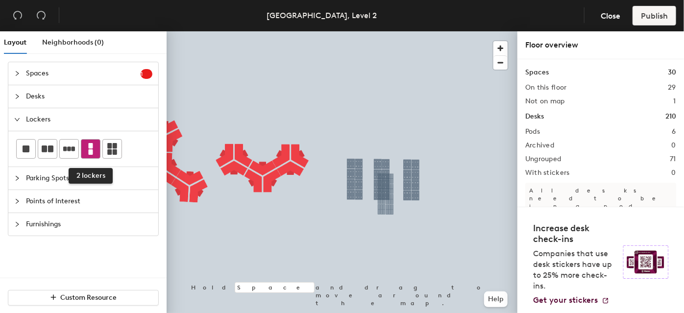
click at [90, 146] on icon at bounding box center [91, 149] width 4 height 12
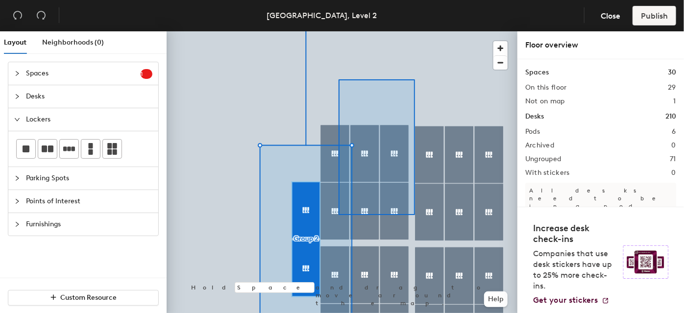
click at [339, 31] on div at bounding box center [342, 31] width 351 height 0
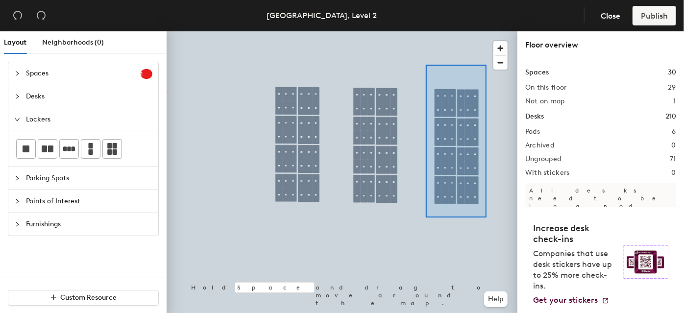
click at [426, 31] on div at bounding box center [342, 31] width 351 height 0
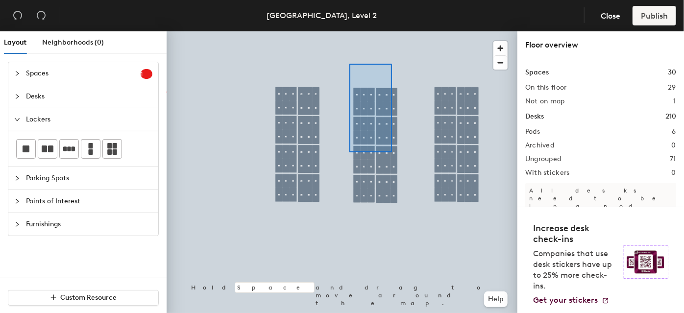
click at [348, 31] on div at bounding box center [342, 31] width 351 height 0
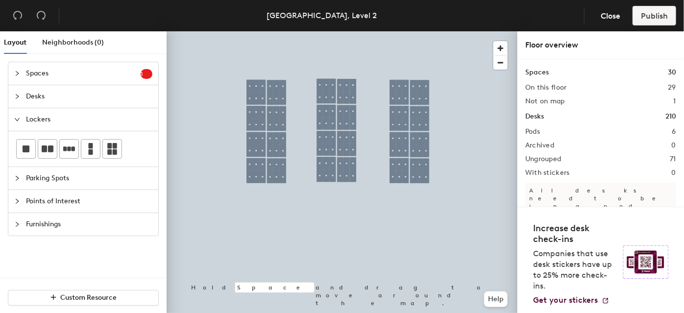
click at [62, 206] on span "Points of Interest" at bounding box center [89, 201] width 126 height 23
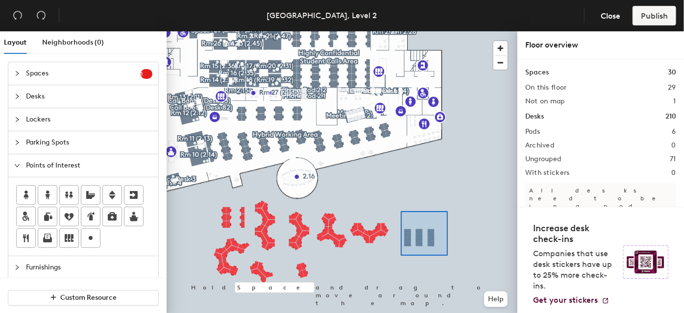
click at [401, 31] on div at bounding box center [342, 31] width 351 height 0
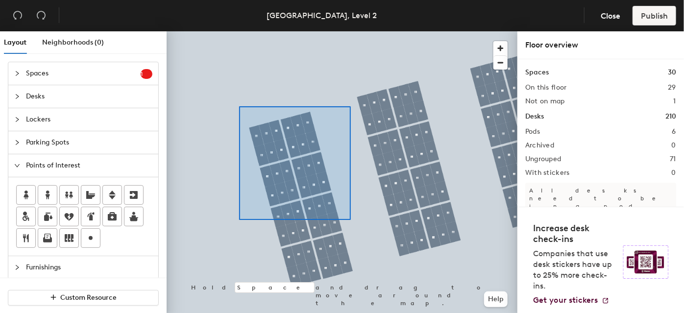
click at [239, 31] on div at bounding box center [342, 31] width 351 height 0
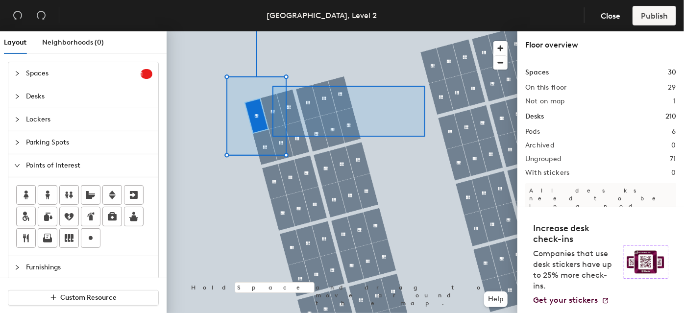
click at [244, 31] on div at bounding box center [342, 31] width 351 height 0
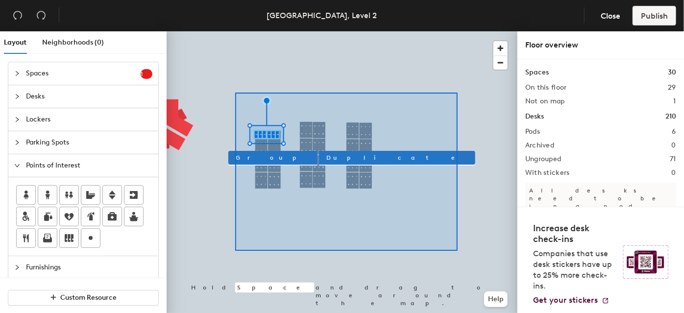
click at [235, 31] on div at bounding box center [342, 31] width 351 height 0
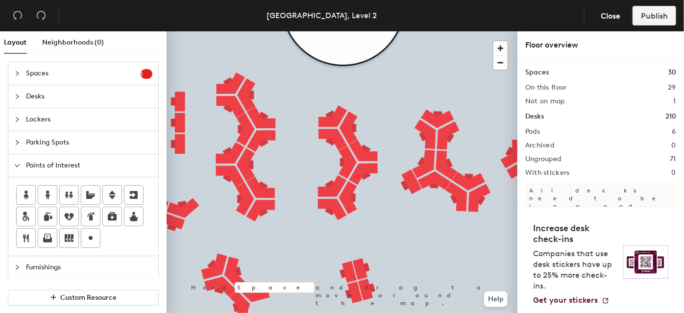
click at [60, 118] on span "Lockers" at bounding box center [89, 119] width 126 height 23
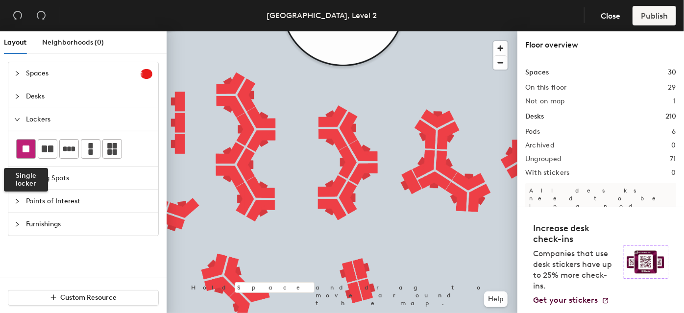
click at [25, 147] on rect at bounding box center [26, 149] width 7 height 7
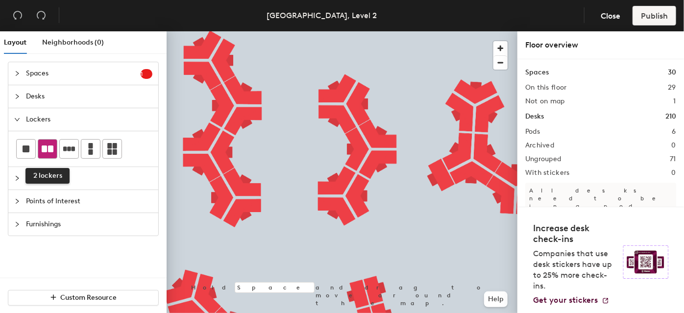
click at [49, 150] on icon at bounding box center [48, 149] width 12 height 7
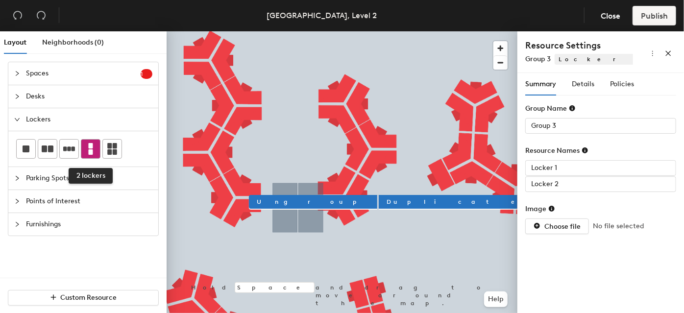
click at [93, 153] on icon at bounding box center [91, 149] width 12 height 12
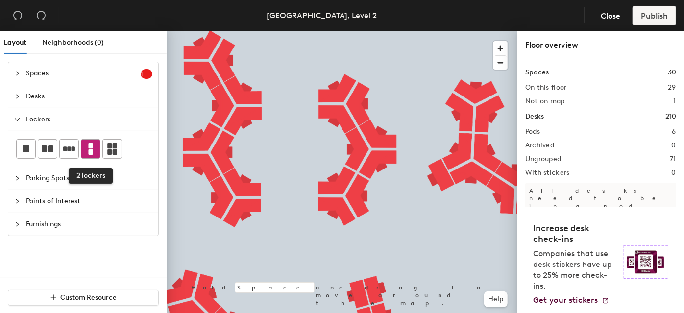
click at [85, 146] on icon at bounding box center [91, 149] width 12 height 12
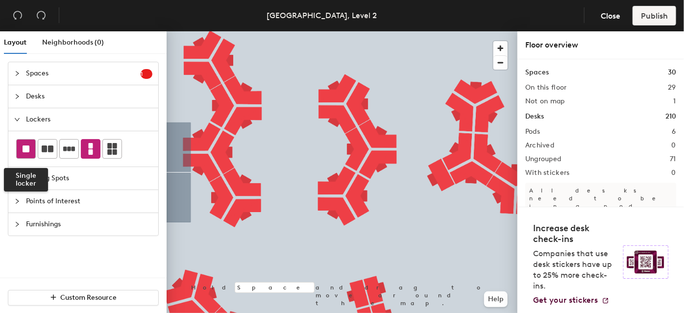
click at [26, 150] on rect at bounding box center [26, 149] width 7 height 7
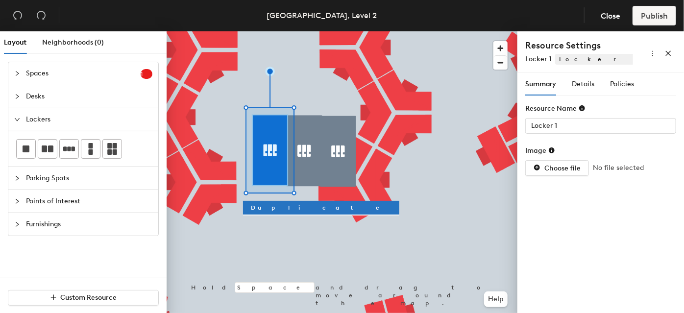
type input "Locker 2"
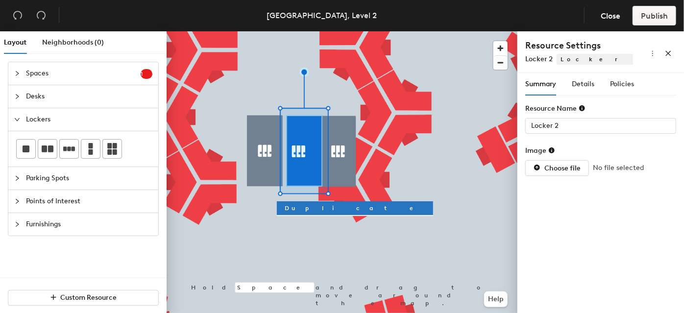
click at [332, 31] on div at bounding box center [342, 31] width 351 height 0
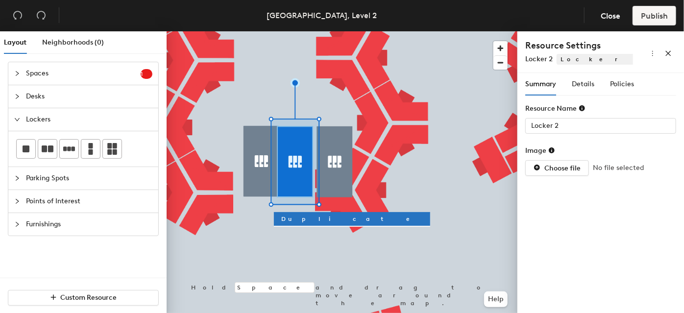
click at [328, 31] on div at bounding box center [342, 31] width 351 height 0
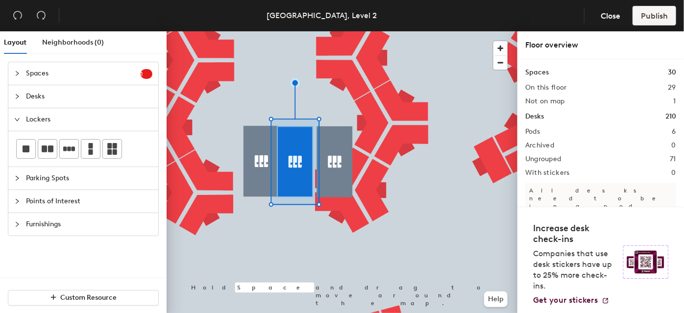
click at [294, 31] on div at bounding box center [342, 31] width 351 height 0
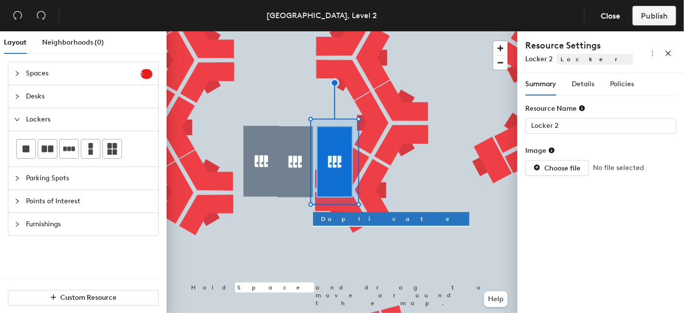
click at [581, 107] on icon at bounding box center [582, 108] width 6 height 6
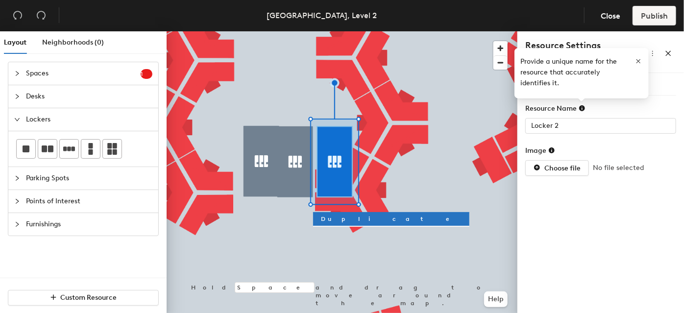
click at [581, 107] on icon at bounding box center [582, 108] width 6 height 6
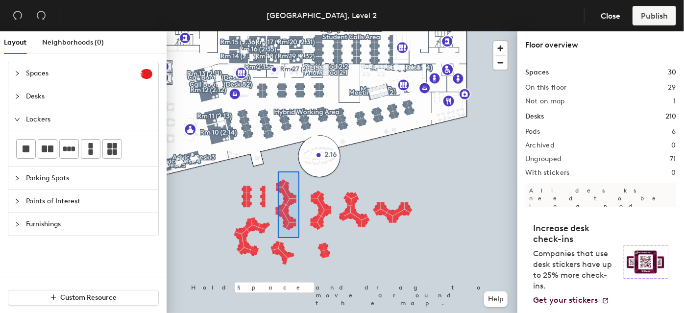
click at [274, 31] on div at bounding box center [342, 31] width 351 height 0
